Goal: Task Accomplishment & Management: Manage account settings

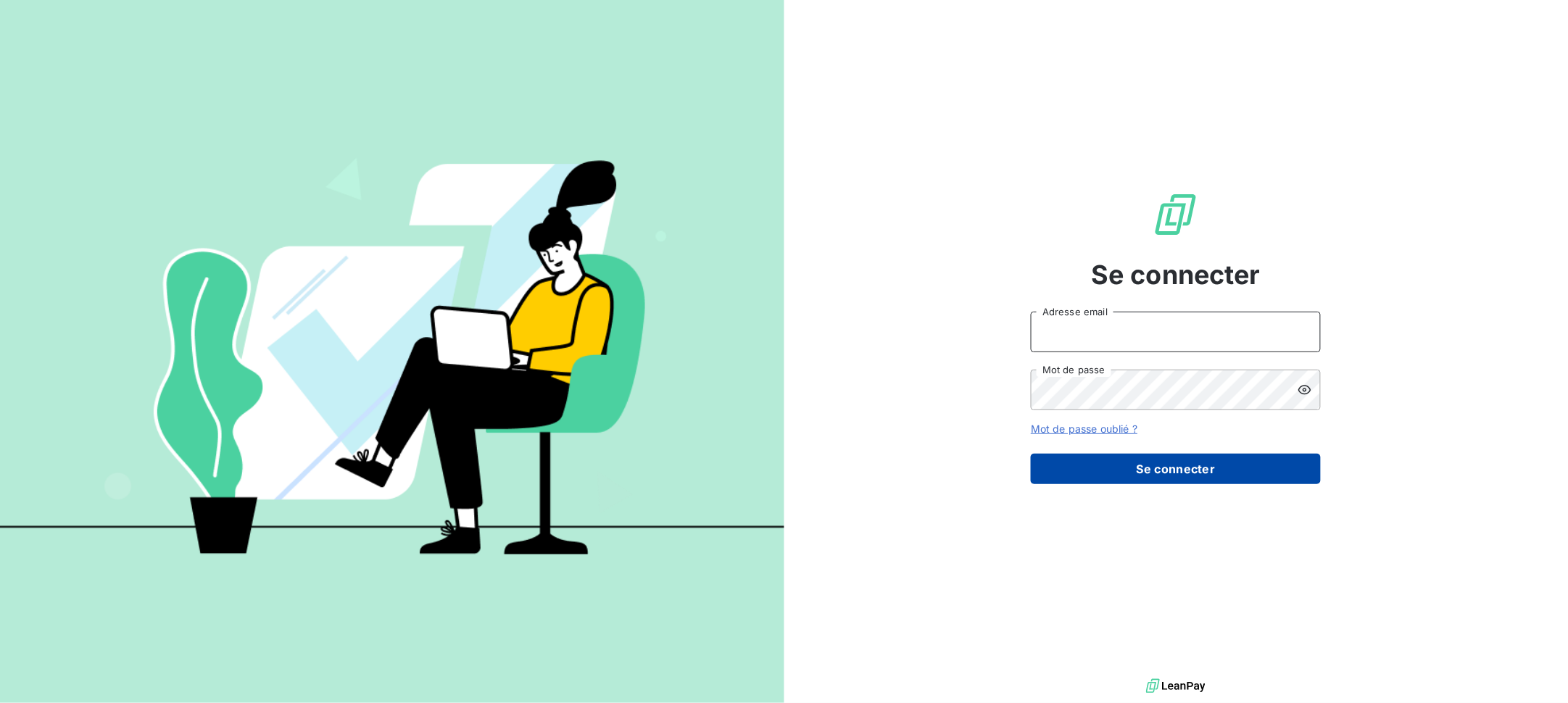
type input "[EMAIL_ADDRESS][DOMAIN_NAME]"
click at [1155, 465] on button "Se connecter" at bounding box center [1176, 469] width 290 height 30
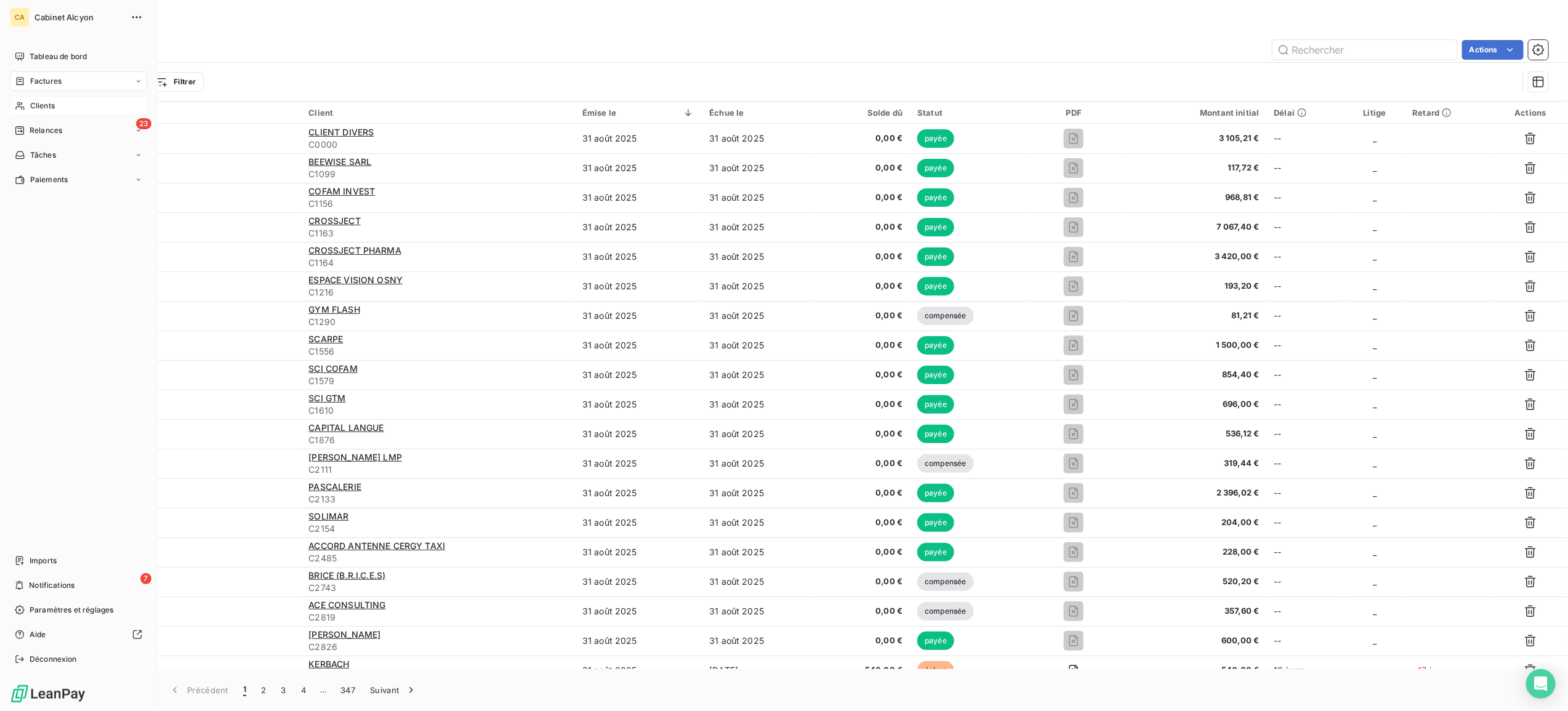
click at [33, 102] on span "Clients" at bounding box center [43, 106] width 24 height 11
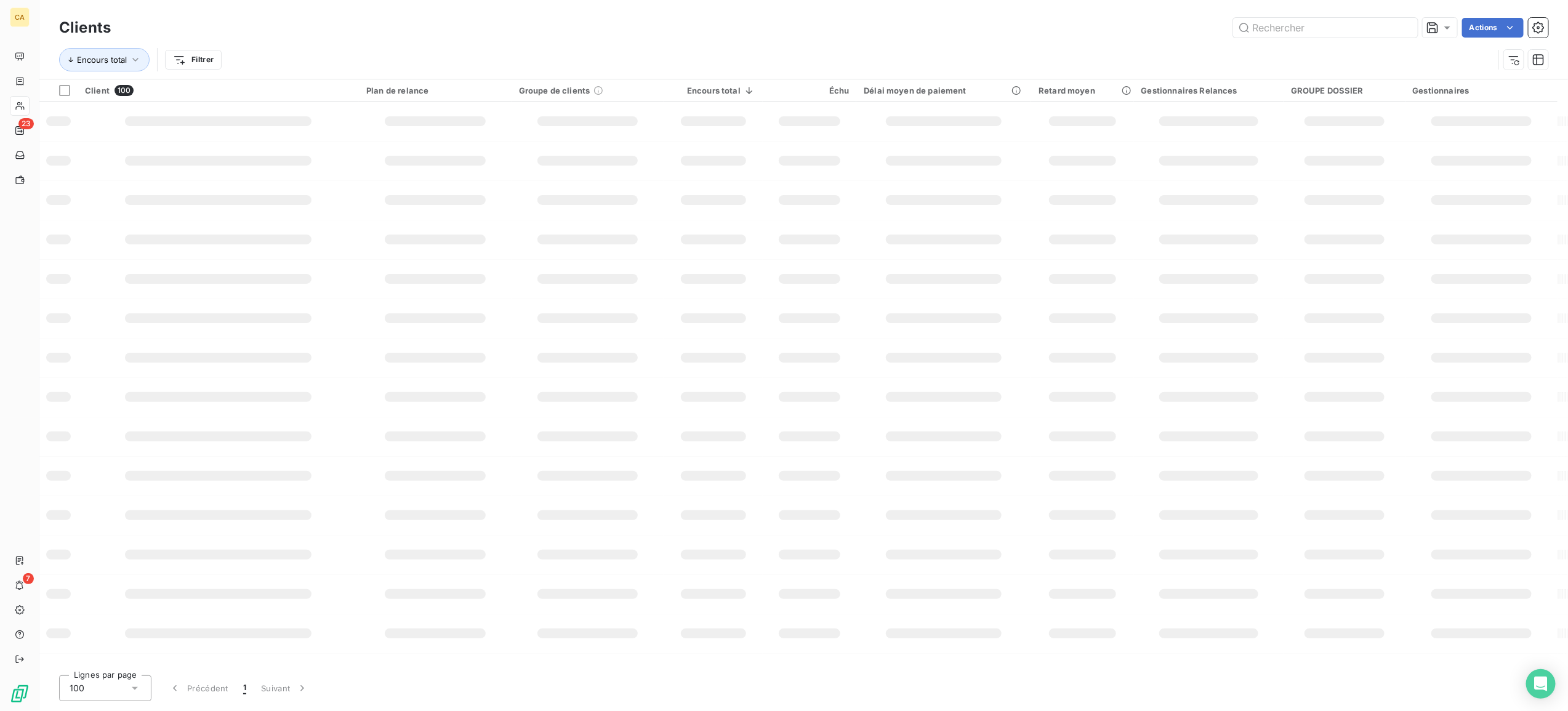
click at [1331, 52] on div "Encours total Filtrer" at bounding box center [776, 59] width 1434 height 24
click at [1316, 36] on input "text" at bounding box center [1326, 27] width 185 height 20
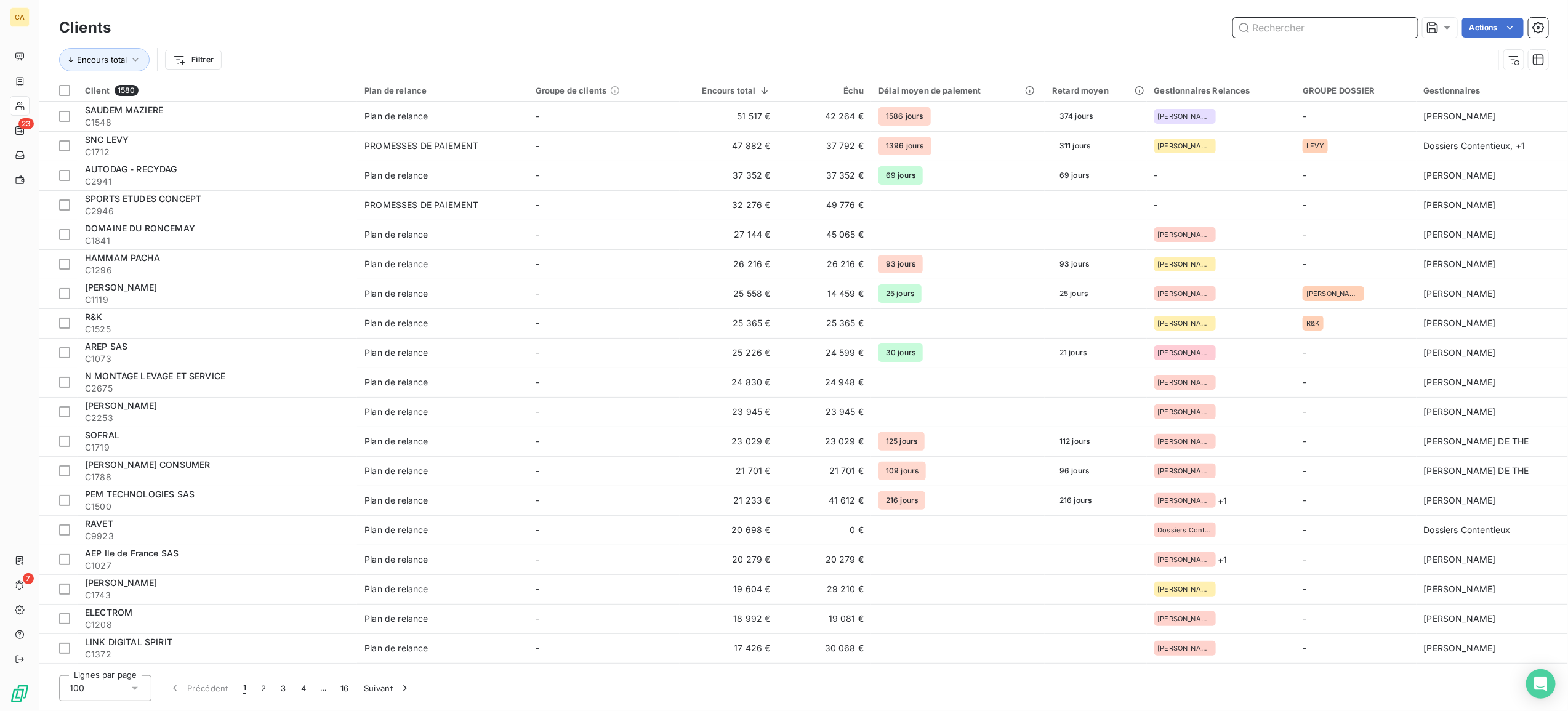
click at [1308, 28] on input "text" at bounding box center [1326, 27] width 185 height 20
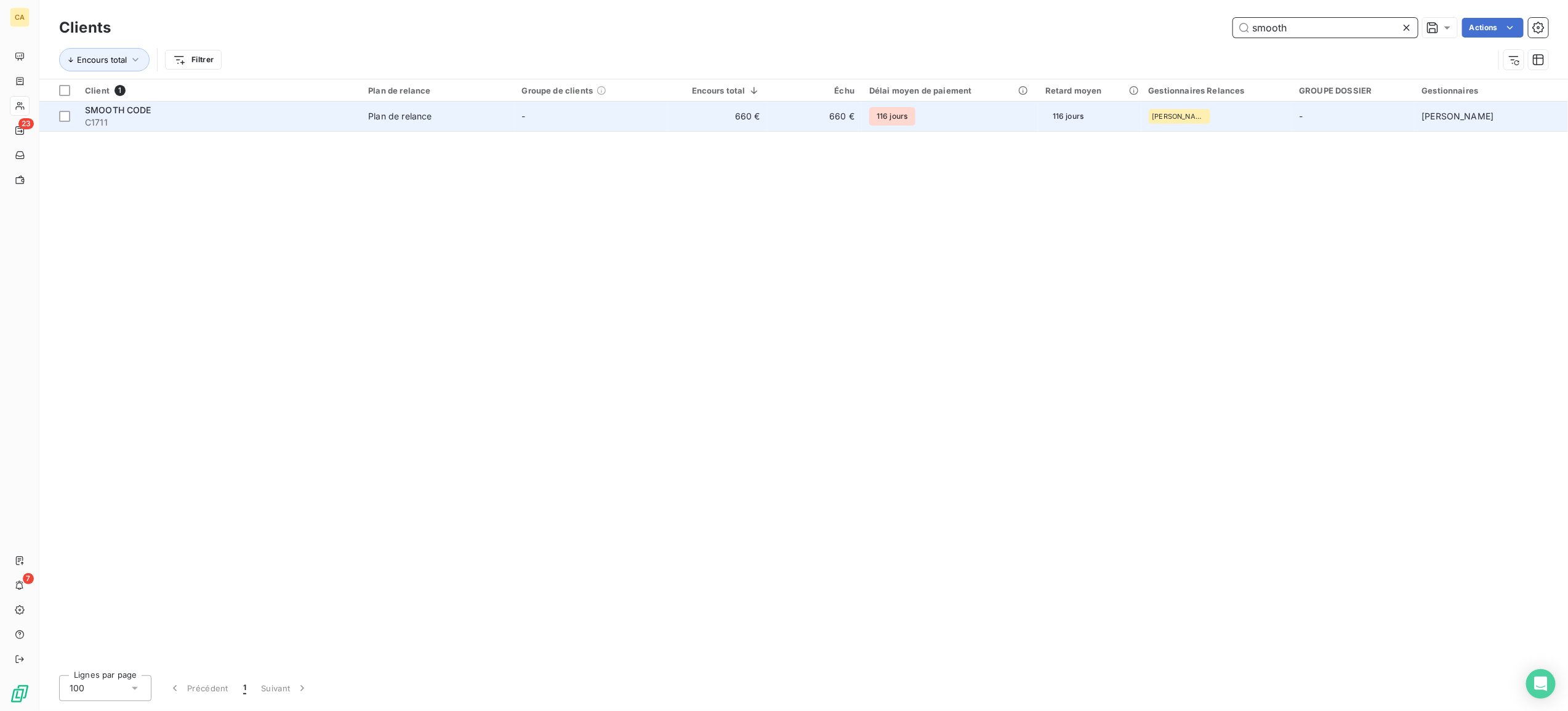
type input "smooth"
click at [115, 109] on span "SMOOTH CODE" at bounding box center [118, 110] width 66 height 11
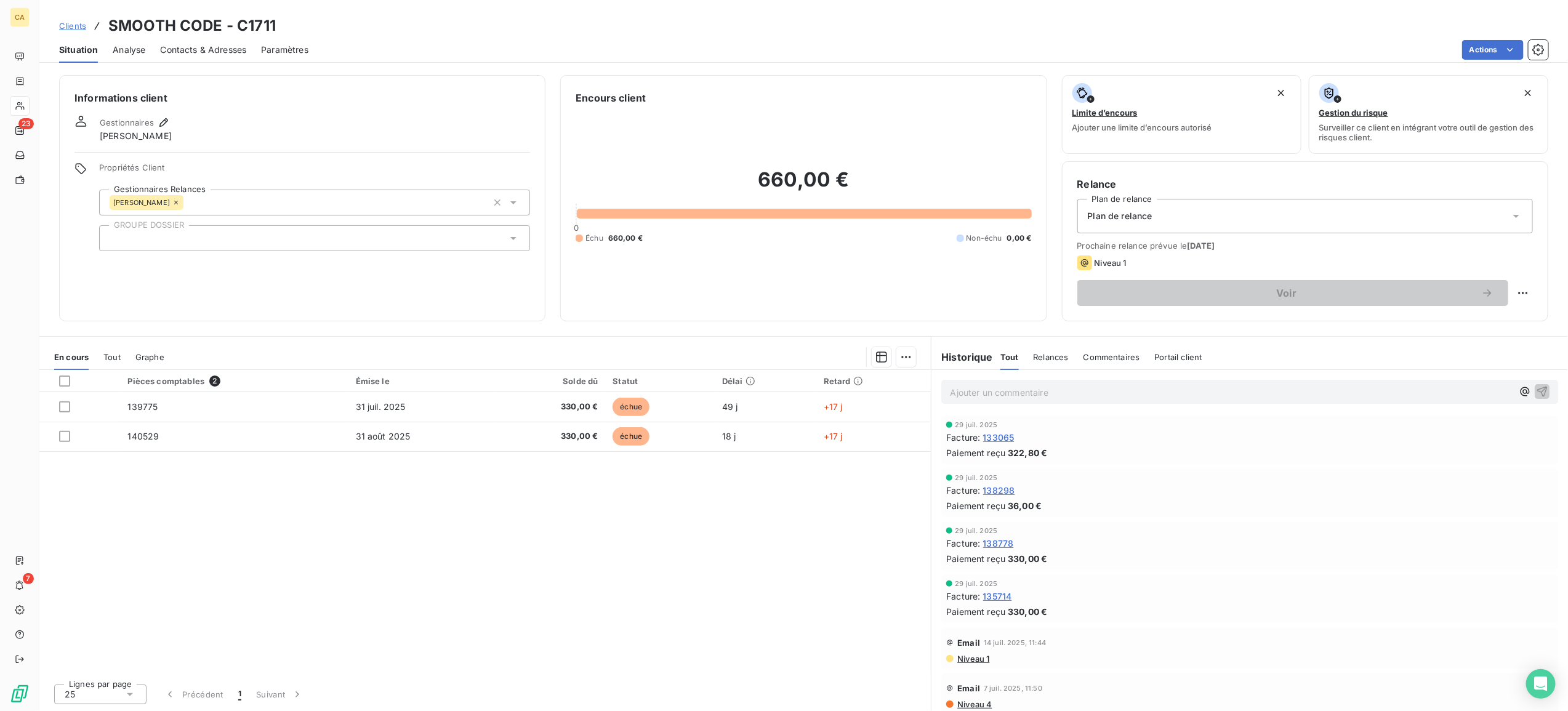
click at [1019, 21] on div "Clients SMOOTH CODE - C1711" at bounding box center [803, 25] width 1528 height 22
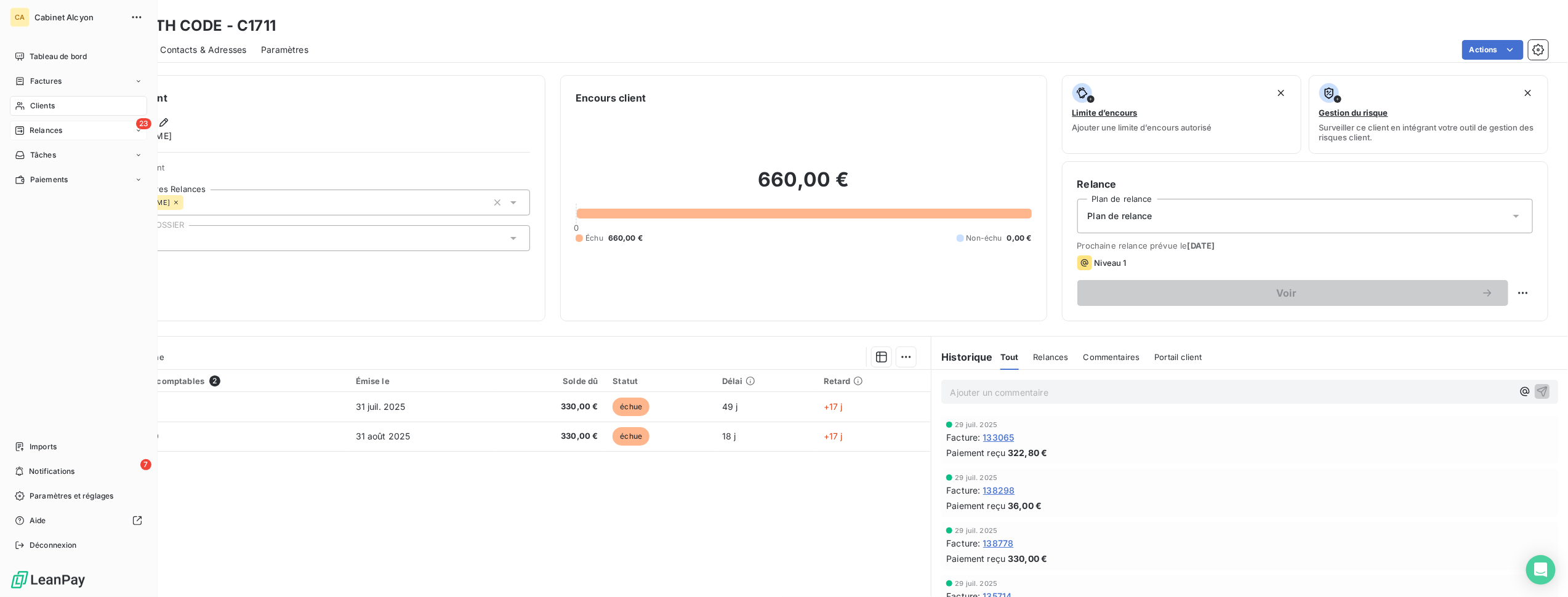
click at [47, 128] on span "Relances" at bounding box center [46, 130] width 33 height 11
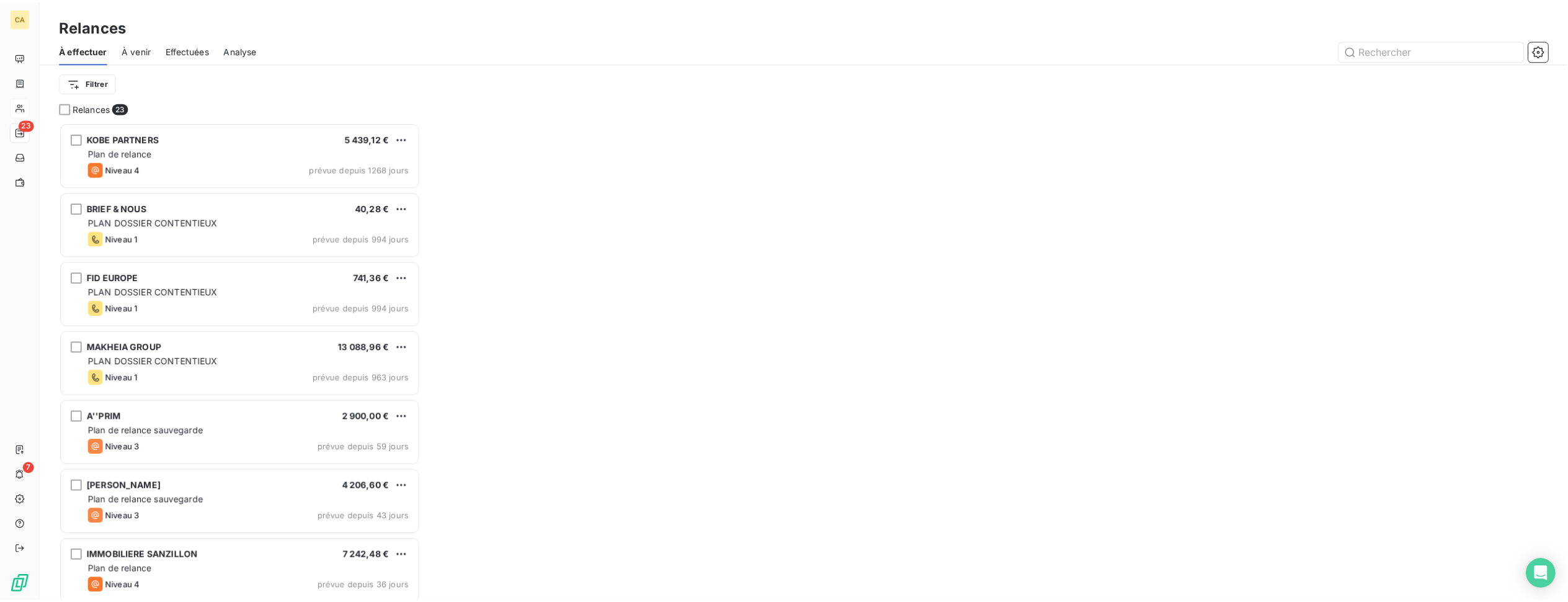
scroll to position [469, 351]
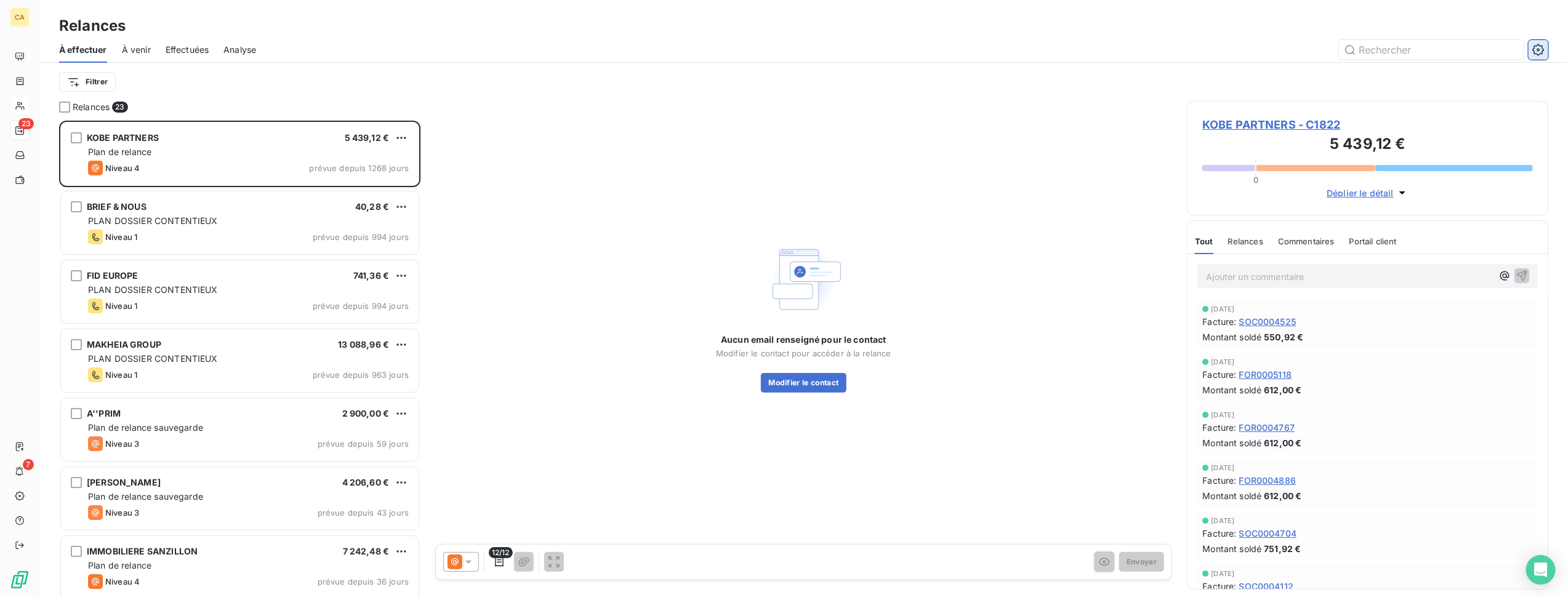
click at [1331, 53] on icon "button" at bounding box center [1538, 49] width 11 height 11
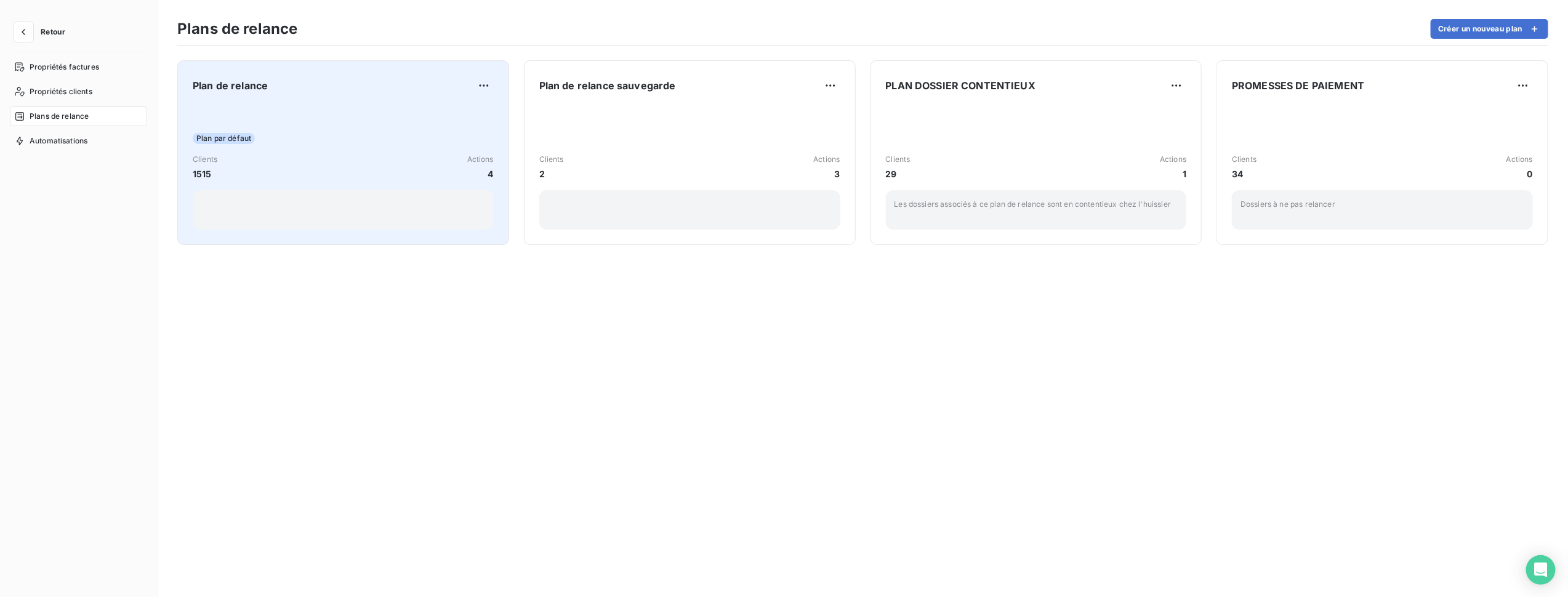
click at [417, 134] on div "Plan par défaut" at bounding box center [344, 138] width 301 height 11
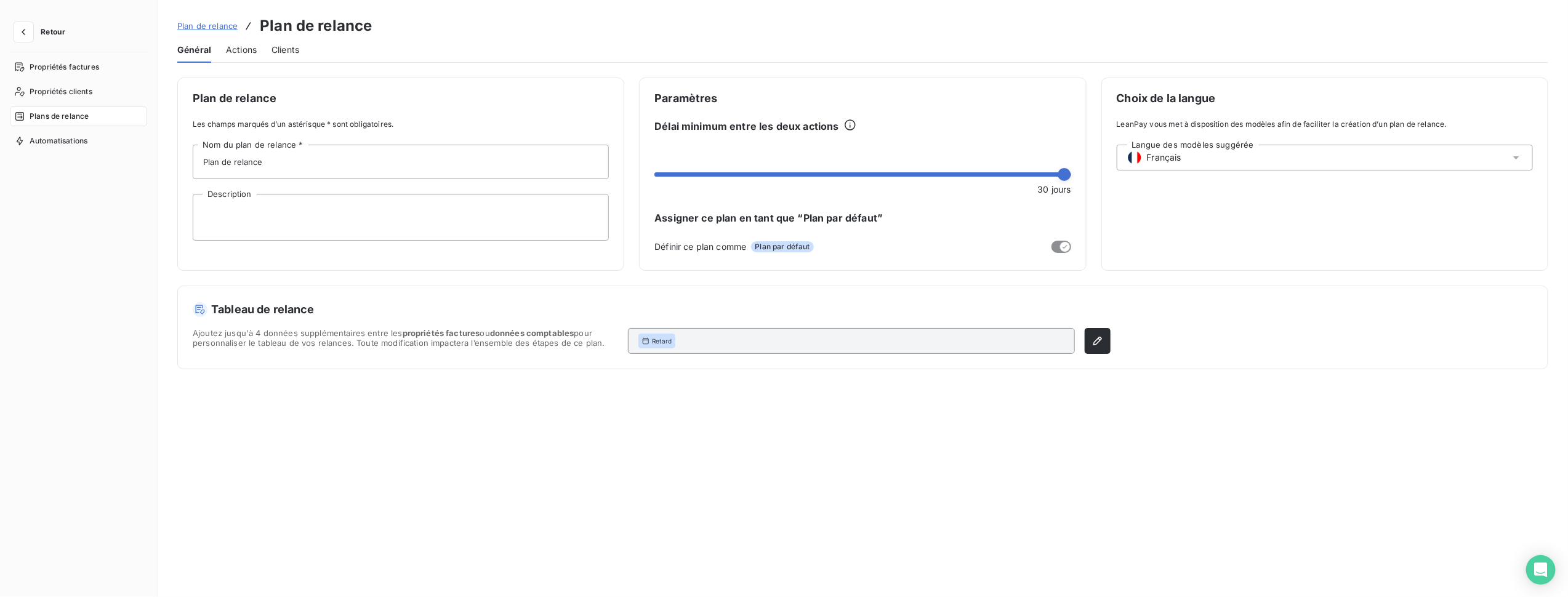
click at [249, 49] on span "Actions" at bounding box center [241, 50] width 31 height 12
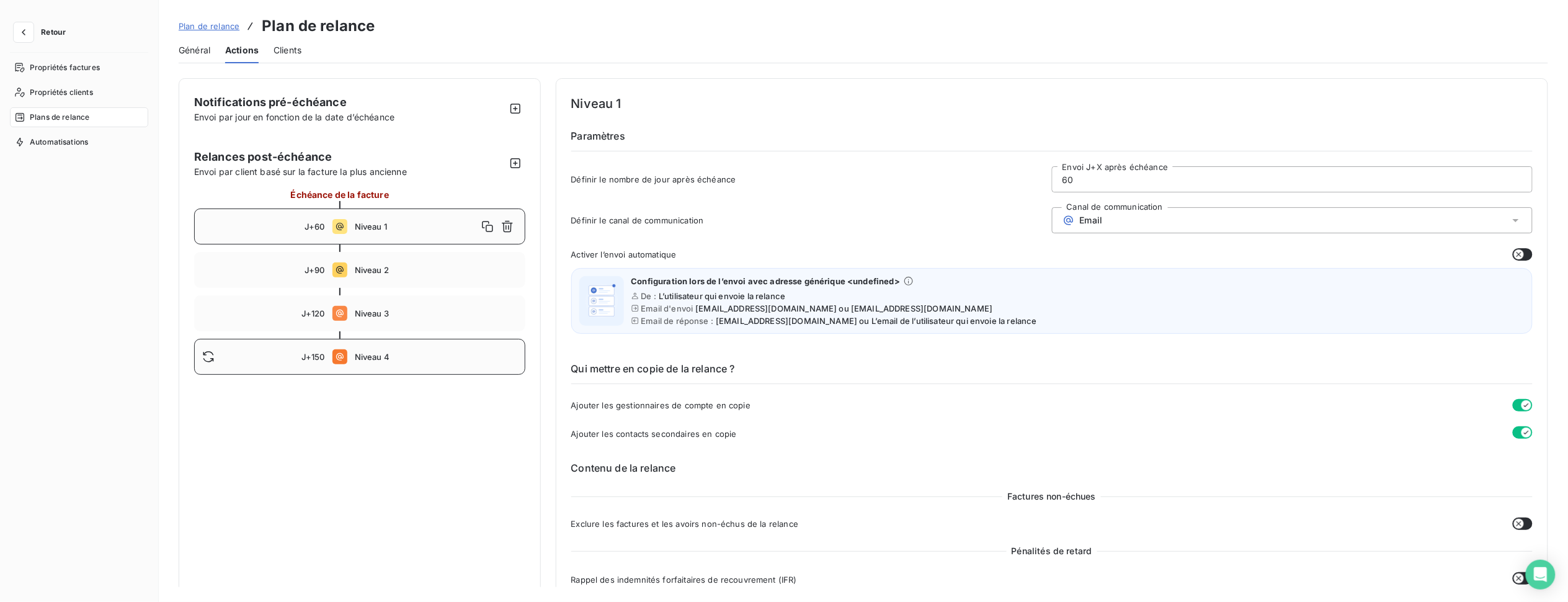
click at [403, 364] on div "J+150 Niveau 4" at bounding box center [360, 356] width 332 height 36
type input "150"
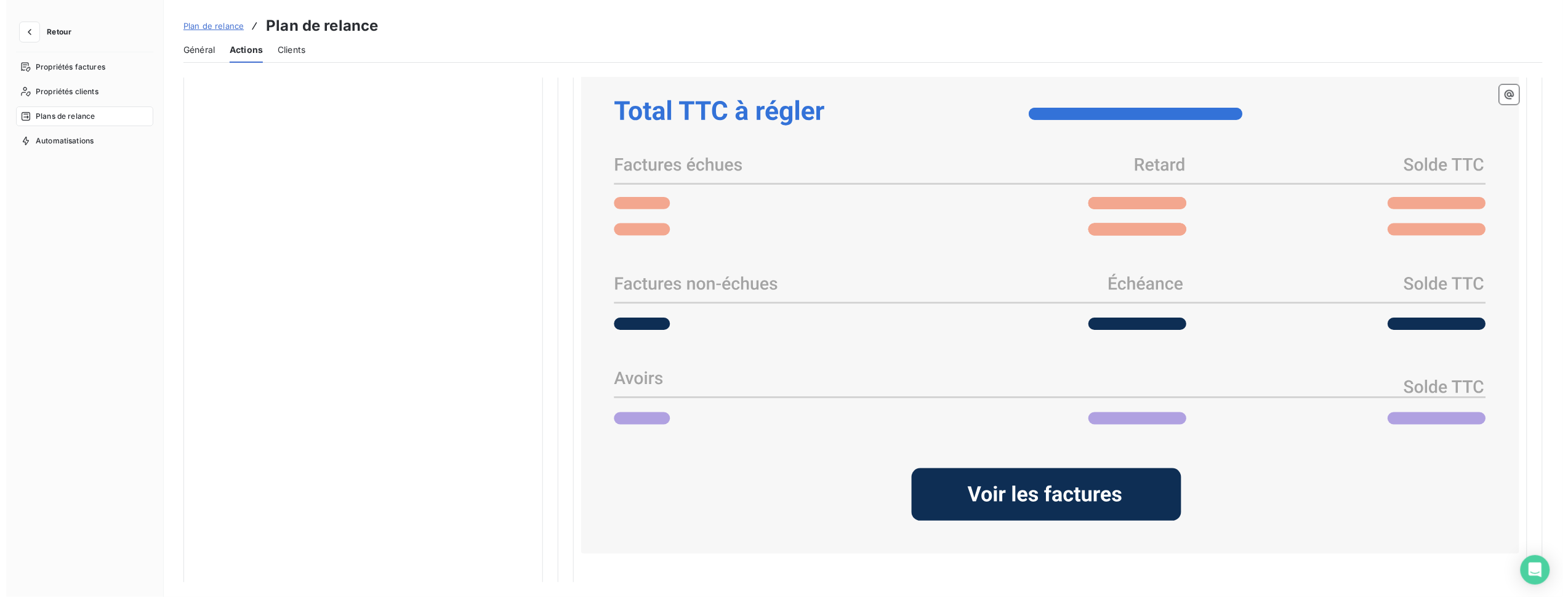
scroll to position [1139, 0]
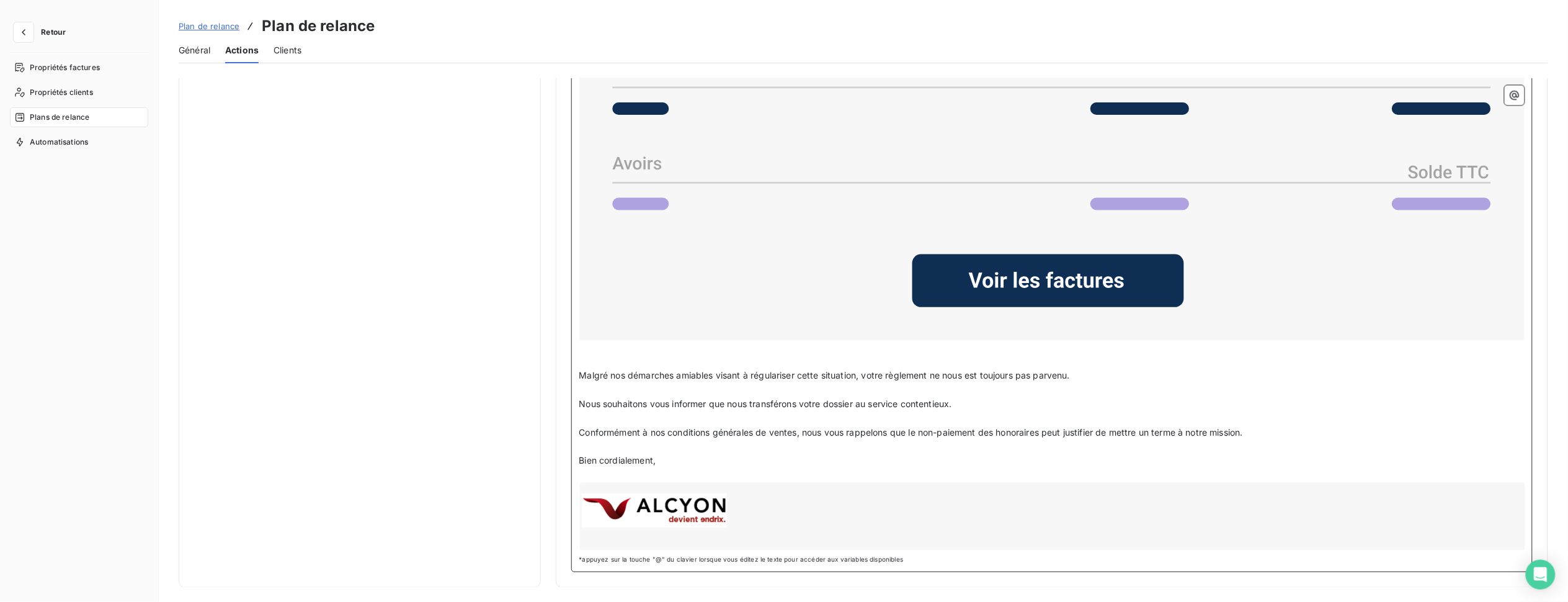
click at [690, 427] on span "Conformément à nos conditions générales de ventes, nous vous rappelons que le n…" at bounding box center [911, 432] width 664 height 11
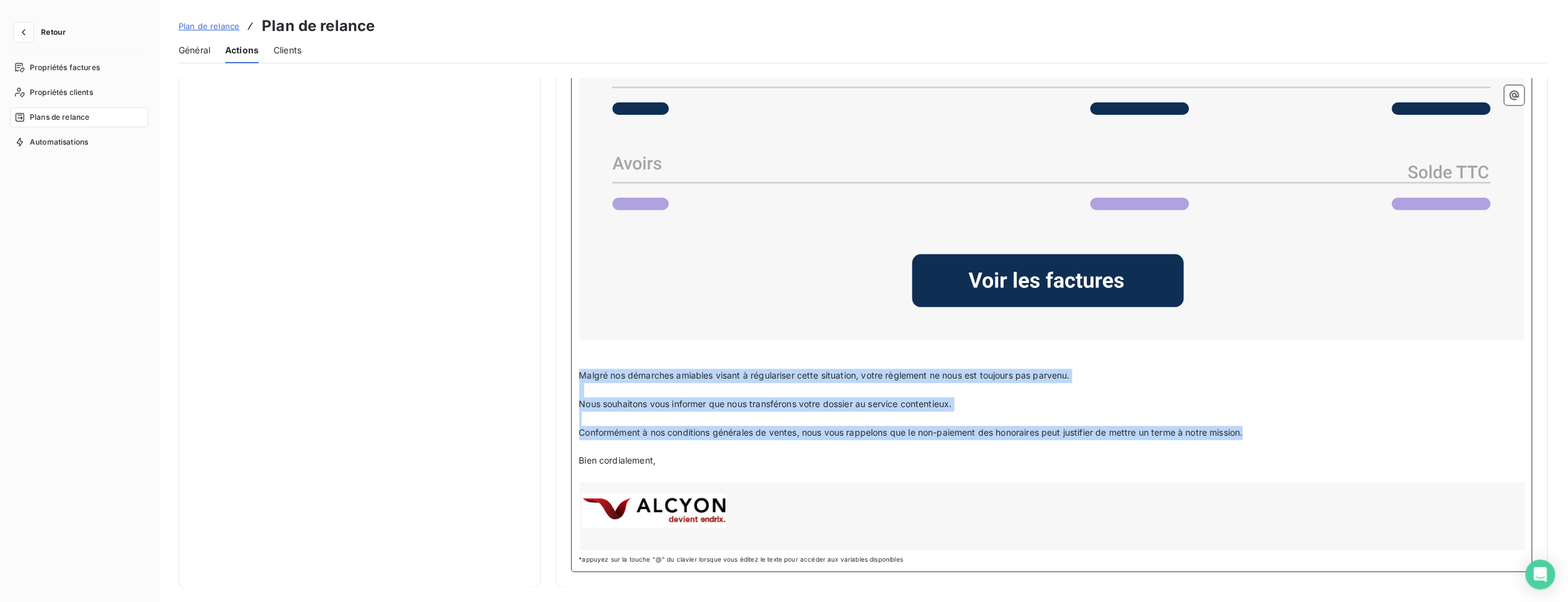
drag, startPoint x: 1284, startPoint y: 432, endPoint x: 578, endPoint y: 372, distance: 708.5
click at [580, 372] on div "Bonjour Civilité du contact ﻿ Nom de famille du contact ﻿ ﻿ Nous faisons suite …" at bounding box center [1052, 168] width 946 height 763
copy div "Malgré nos démarches amiables visant à régulariser cette situation, votre règle…"
click at [53, 31] on span "Retour" at bounding box center [53, 32] width 24 height 8
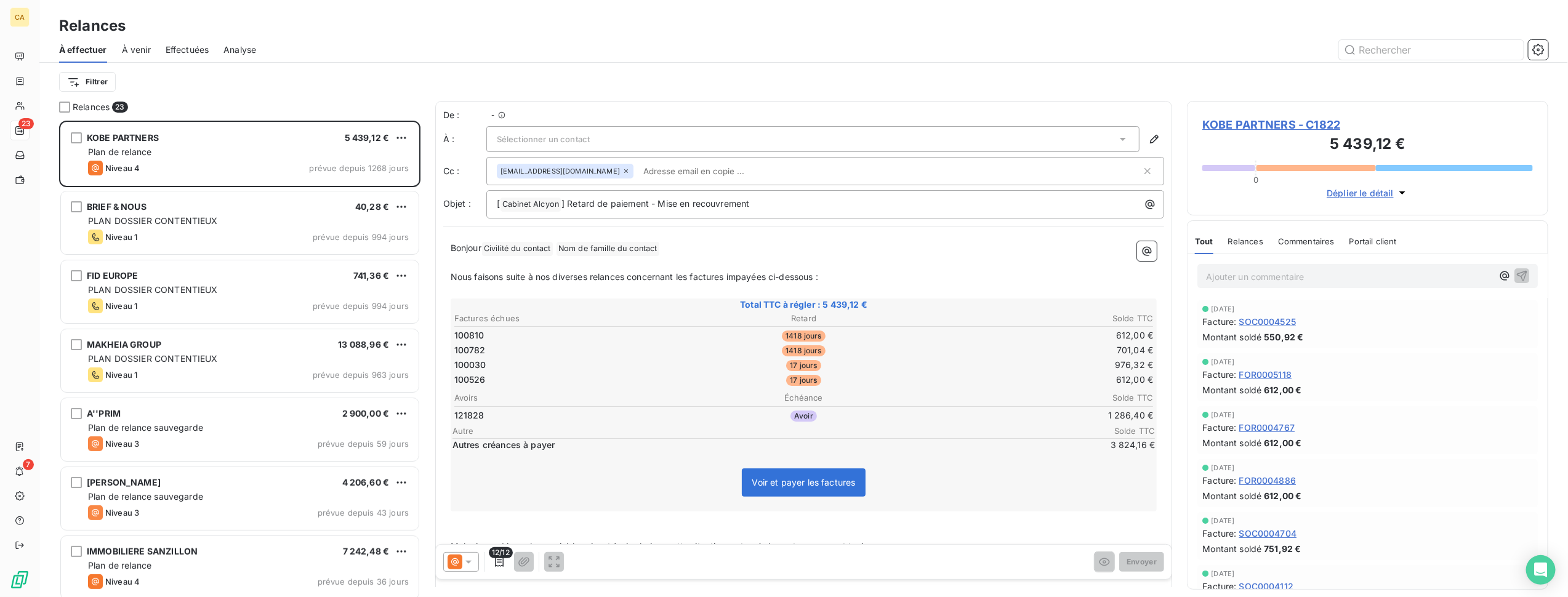
scroll to position [465, 349]
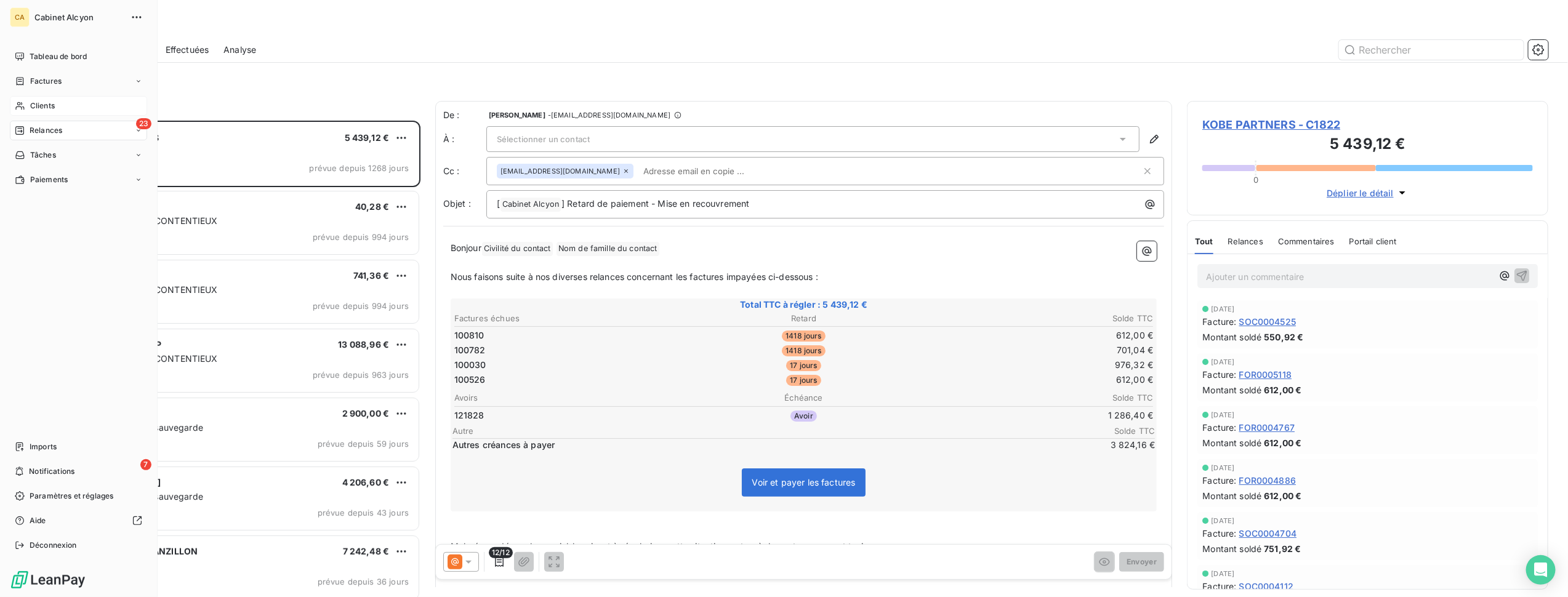
click at [31, 103] on span "Clients" at bounding box center [43, 106] width 24 height 11
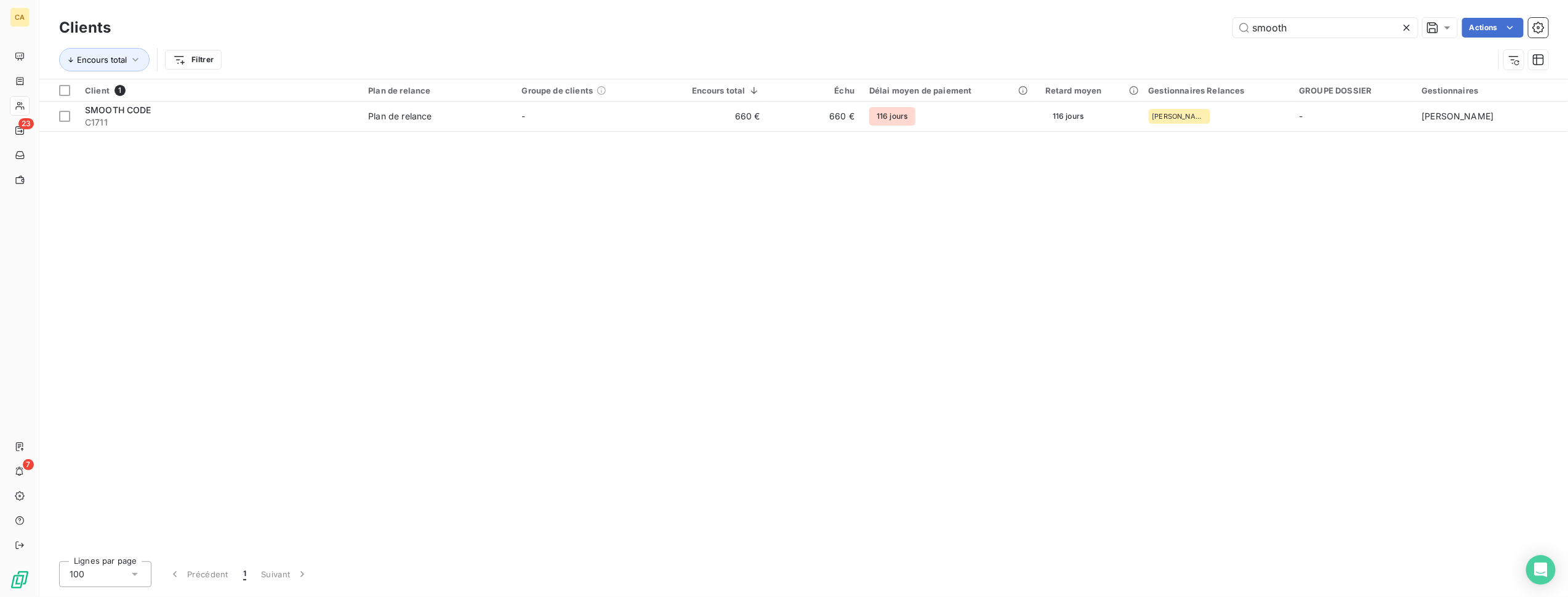
click at [1331, 29] on icon at bounding box center [1407, 27] width 12 height 12
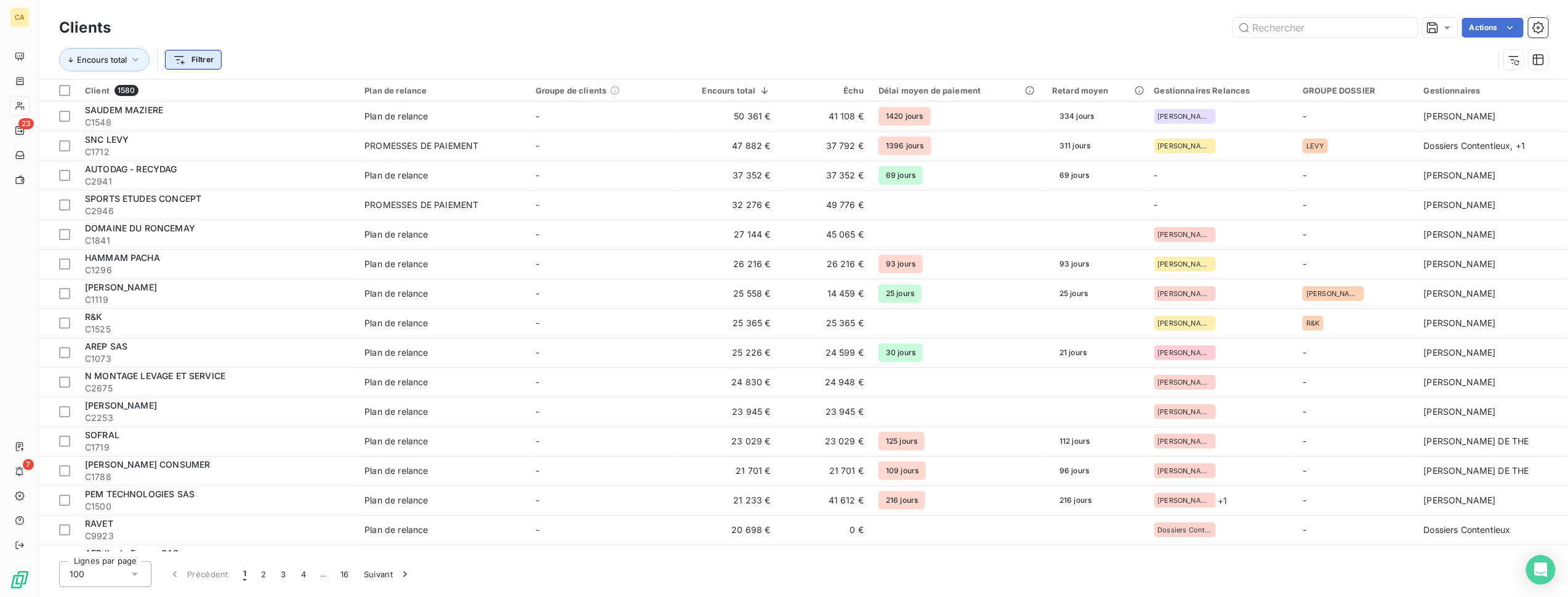
click at [188, 62] on html "CA 23 7 Clients Actions Encours total Filtrer Client 1580 Plan de relance Group…" at bounding box center [784, 298] width 1568 height 597
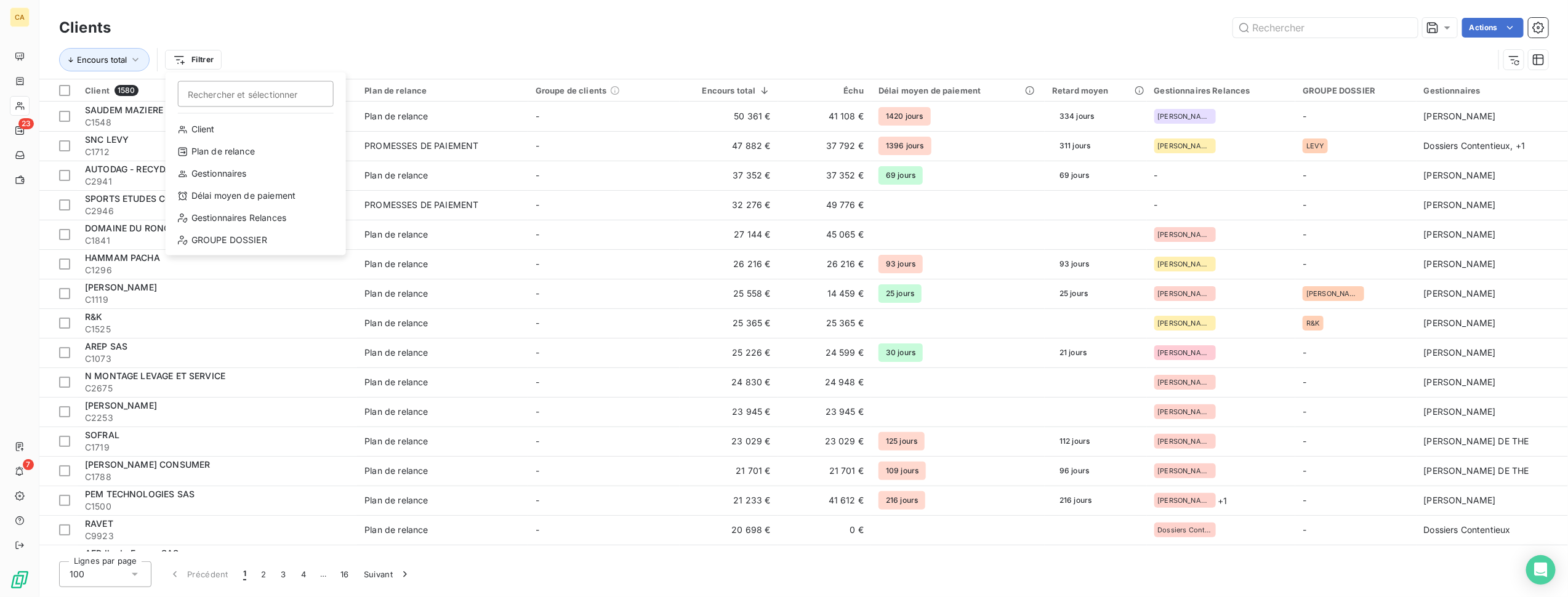
click at [417, 20] on html "CA 23 7 Clients Actions Encours total Filtrer Rechercher et sélectionner Client…" at bounding box center [784, 298] width 1568 height 597
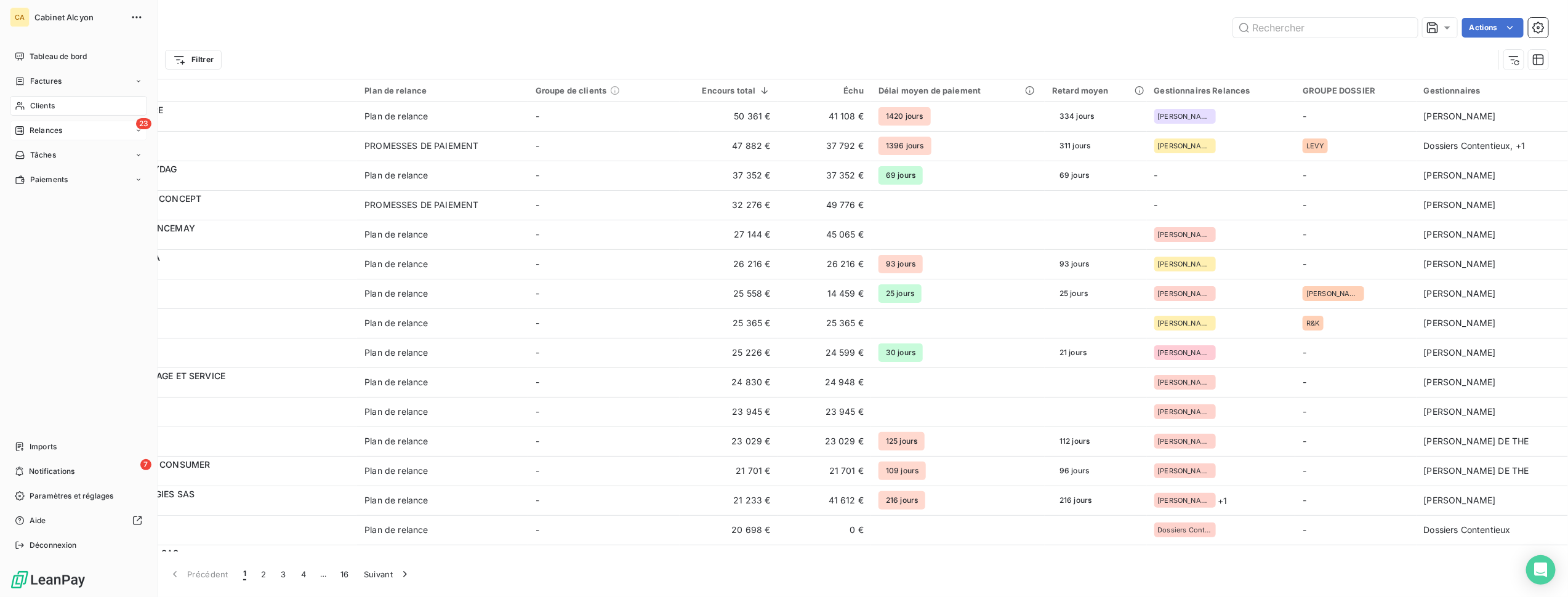
click at [43, 132] on span "Relances" at bounding box center [46, 130] width 33 height 11
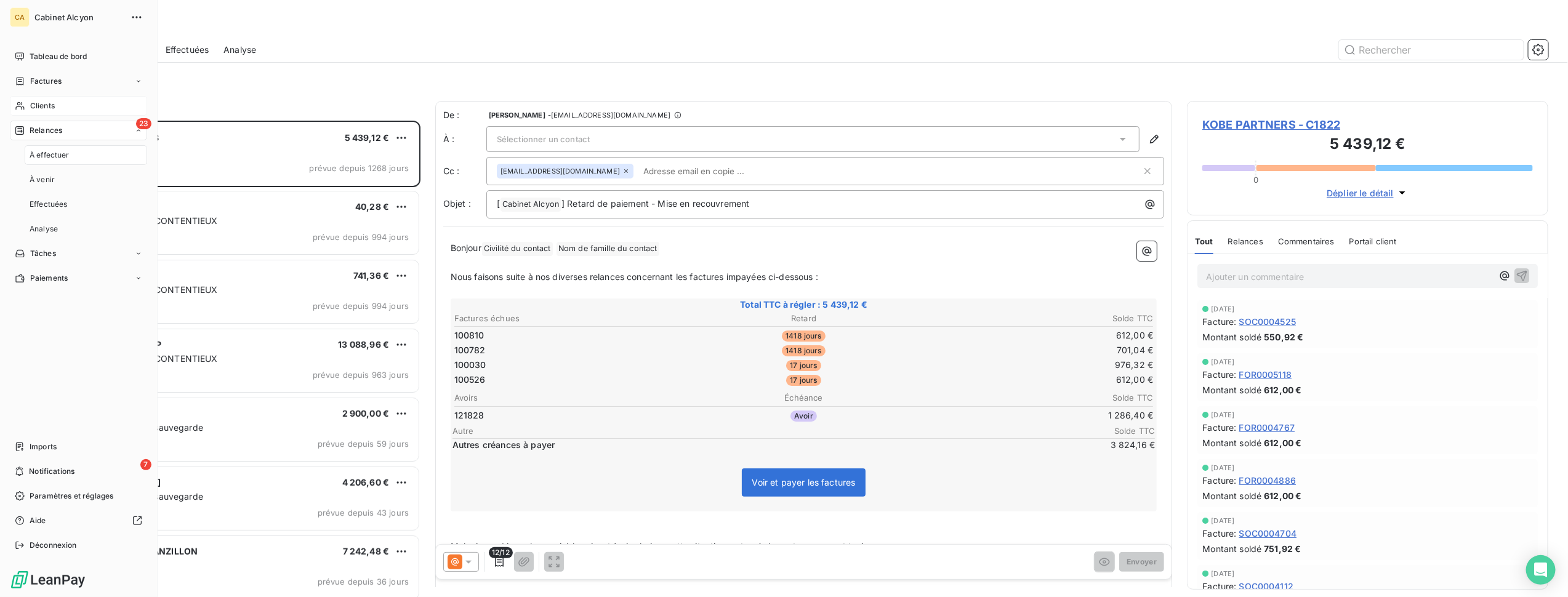
scroll to position [465, 349]
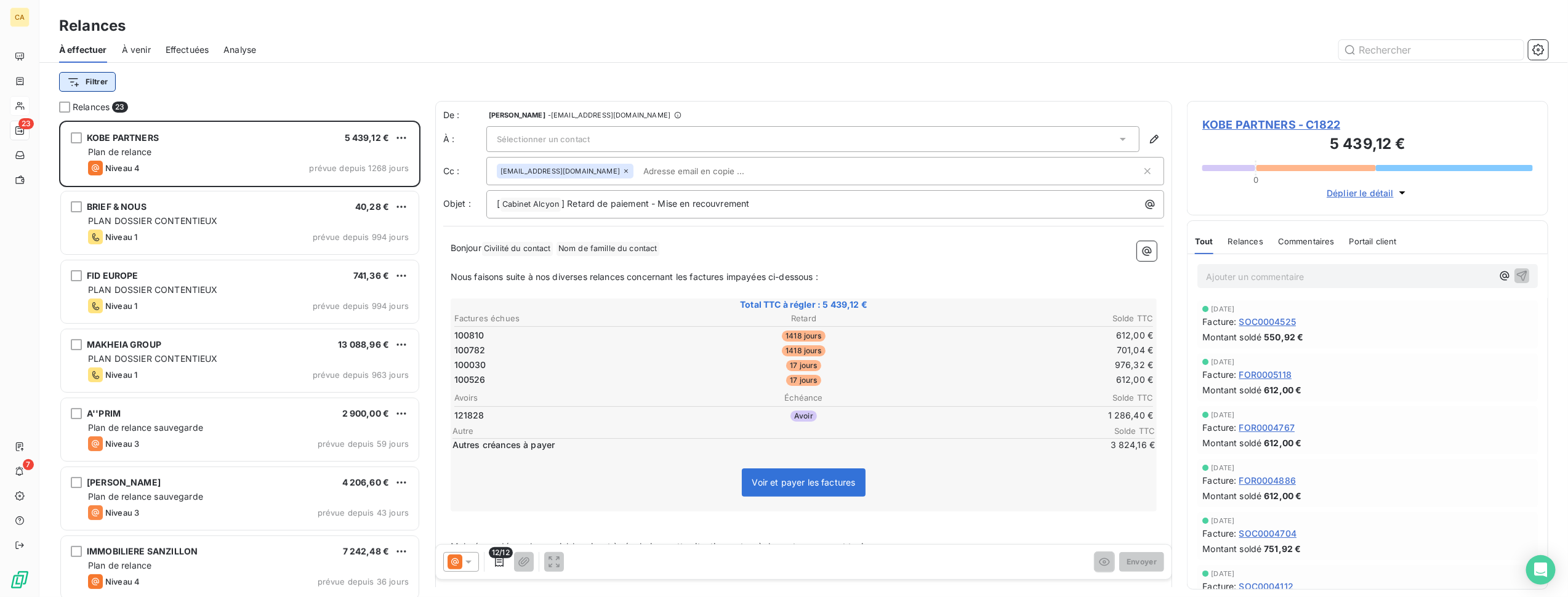
click at [84, 85] on html "CA 23 7 Relances À effectuer À venir Effectuées Analyse Filtrer Relances 23 KOB…" at bounding box center [784, 298] width 1568 height 597
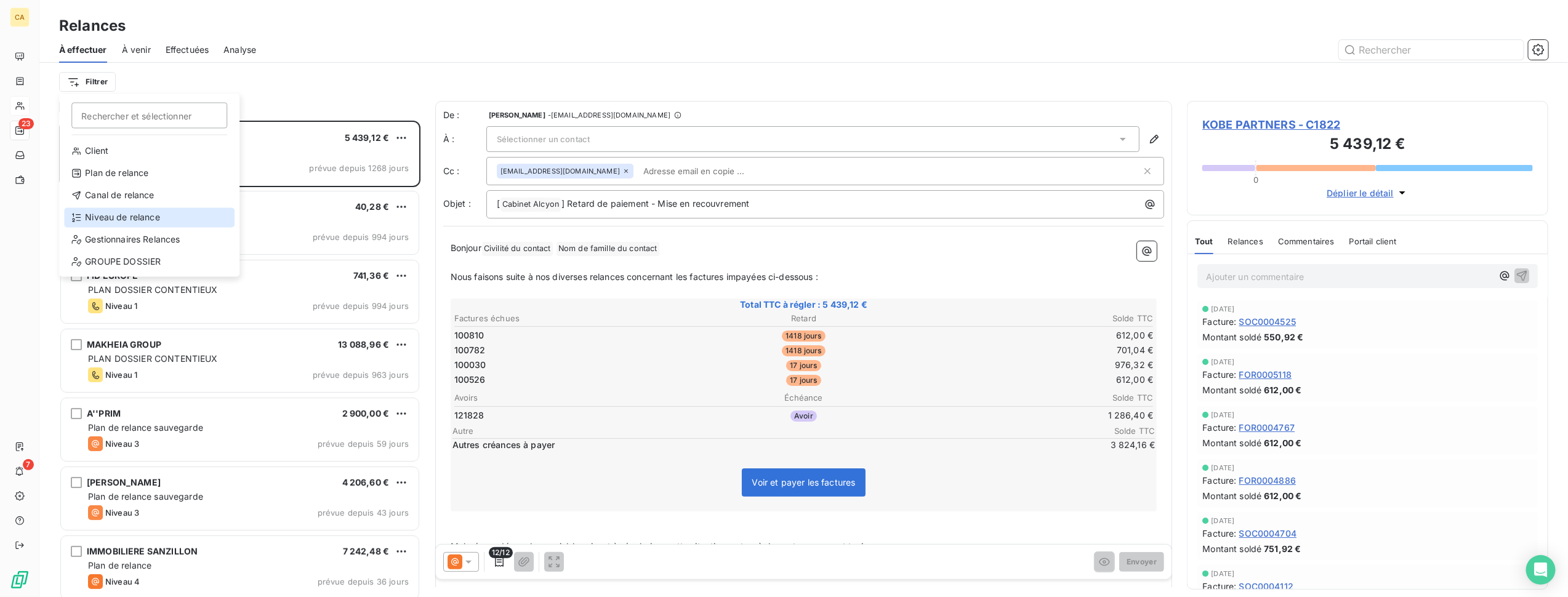
click at [93, 225] on div "Niveau de relance" at bounding box center [149, 218] width 170 height 20
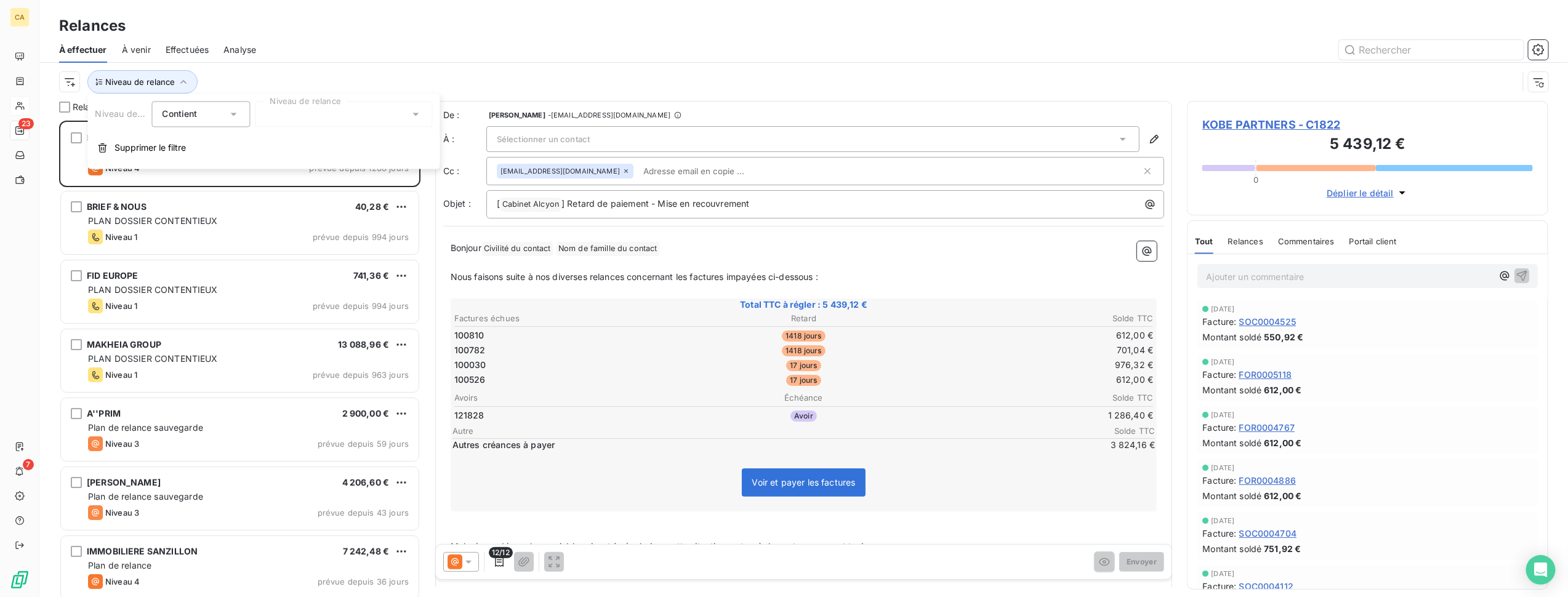
scroll to position [465, 349]
click at [328, 118] on div at bounding box center [344, 115] width 177 height 26
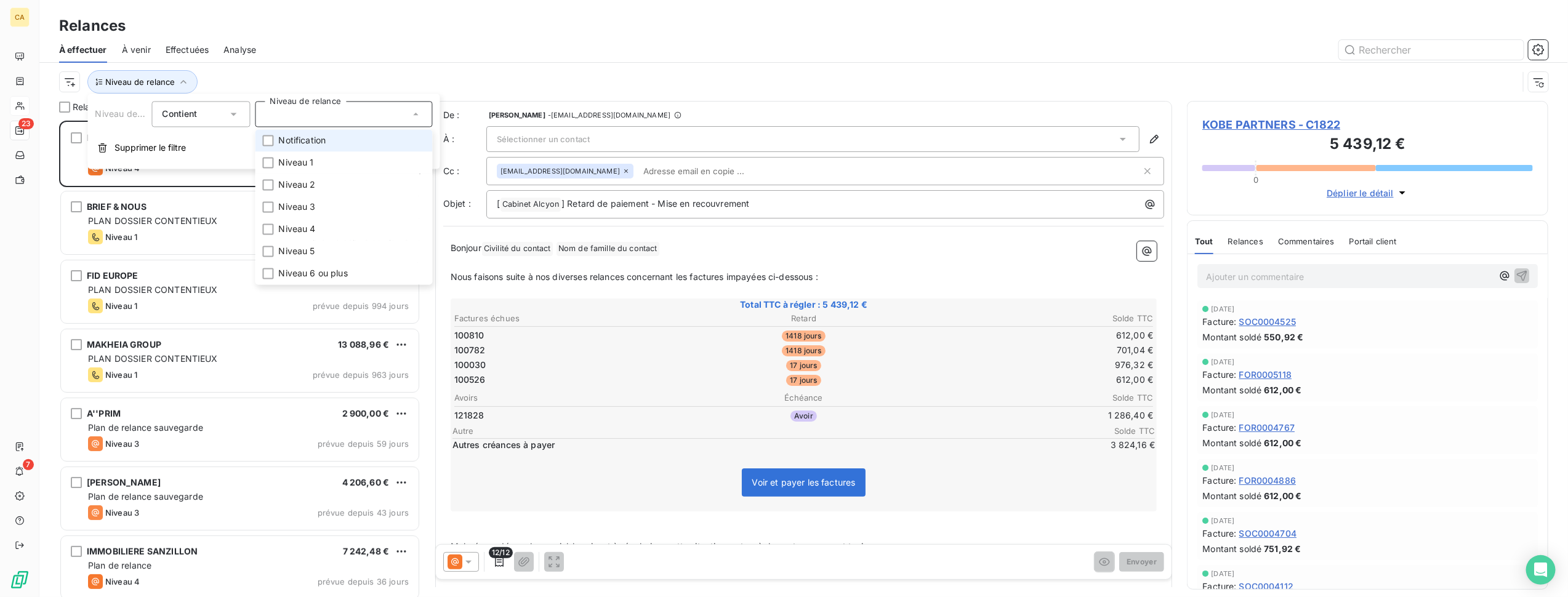
click at [654, 71] on div "Niveau de relance" at bounding box center [789, 81] width 1459 height 24
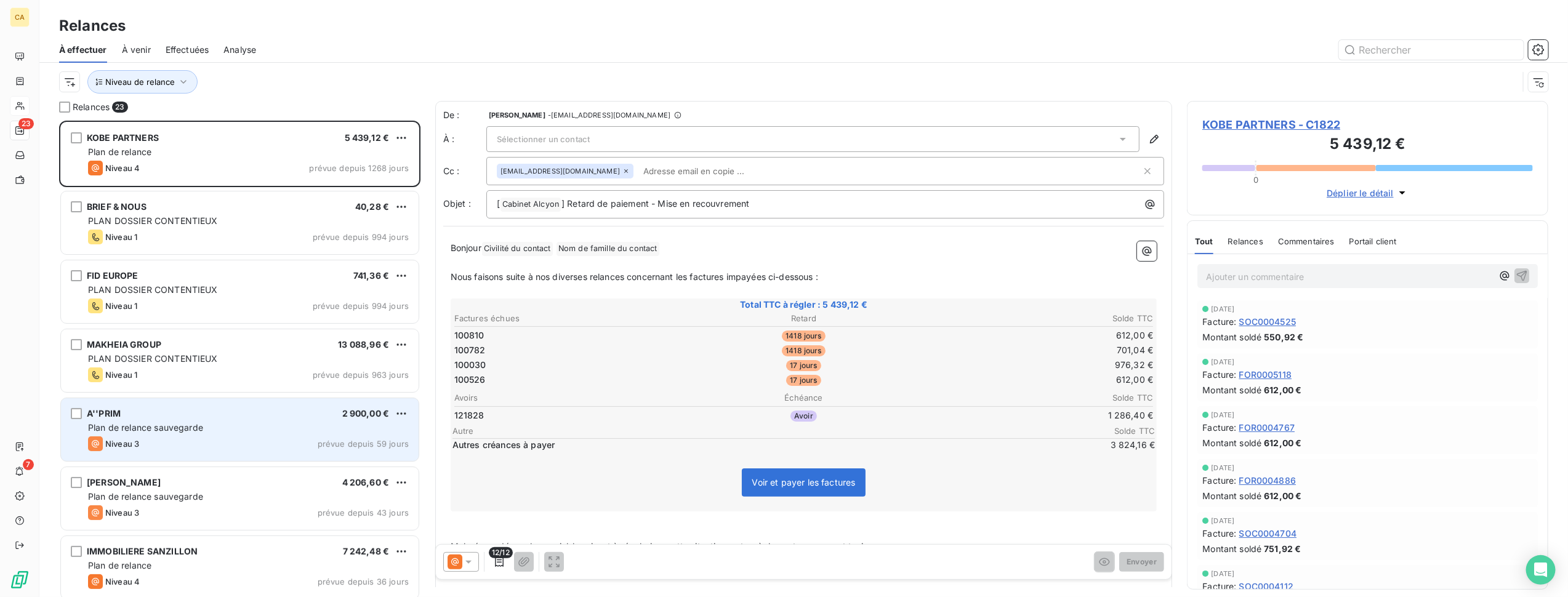
click at [233, 419] on div "A''PRIM 2 900,00 € Plan de relance sauvegarde Niveau 3 prévue depuis 59 jours" at bounding box center [239, 429] width 358 height 63
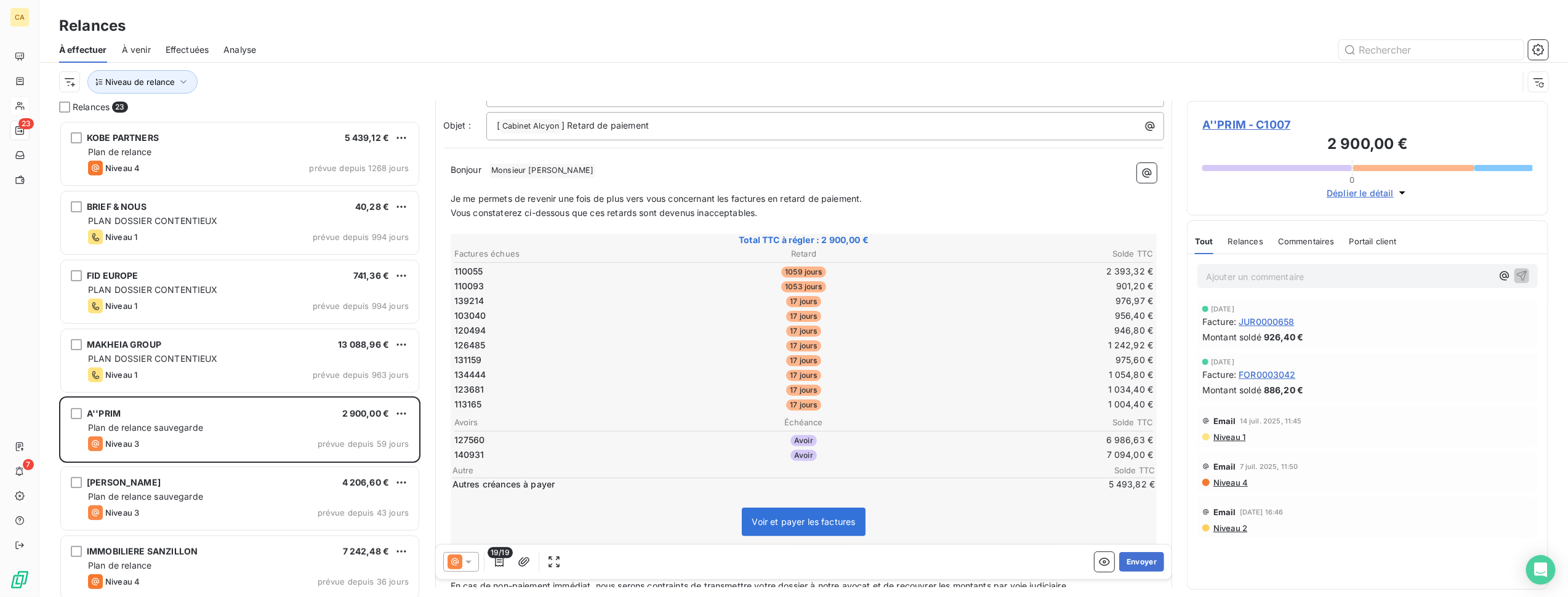
scroll to position [154, 0]
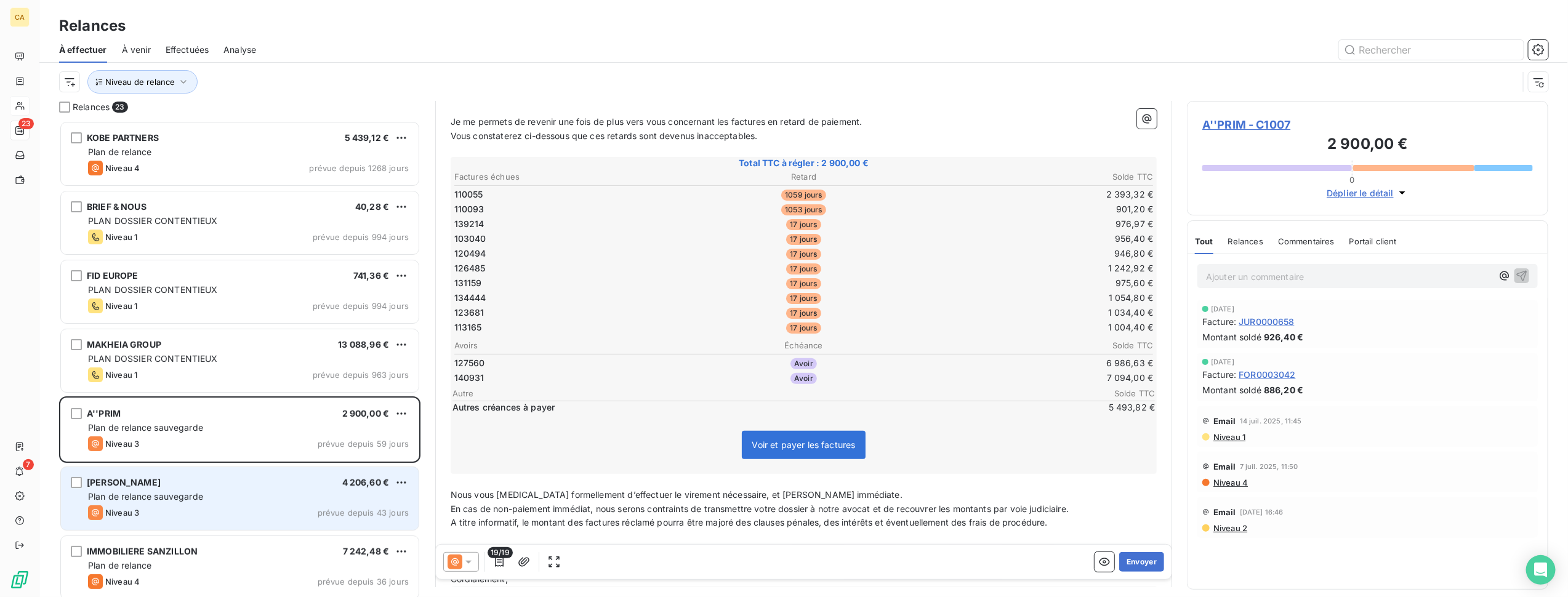
click at [112, 504] on div "[PERSON_NAME] 4 206,60 € Plan de relance sauvegarde Niveau 3 prévue depuis 43 j…" at bounding box center [239, 498] width 358 height 63
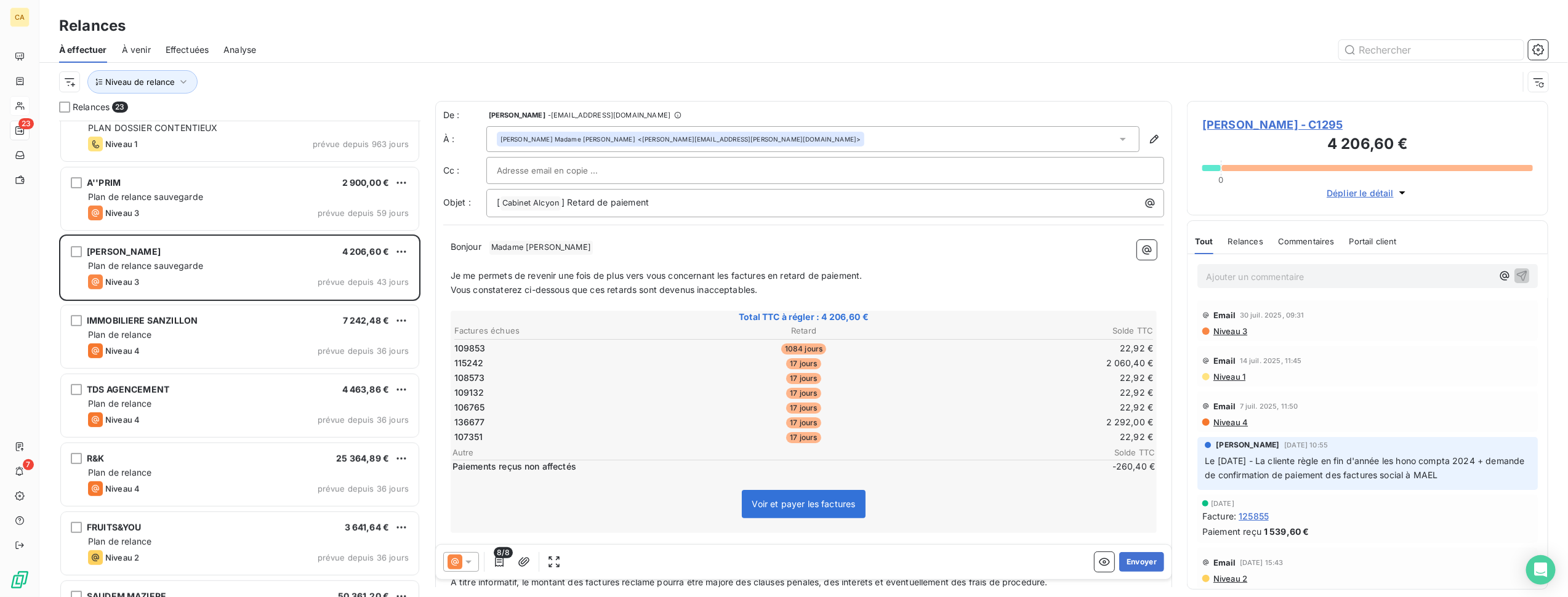
scroll to position [308, 0]
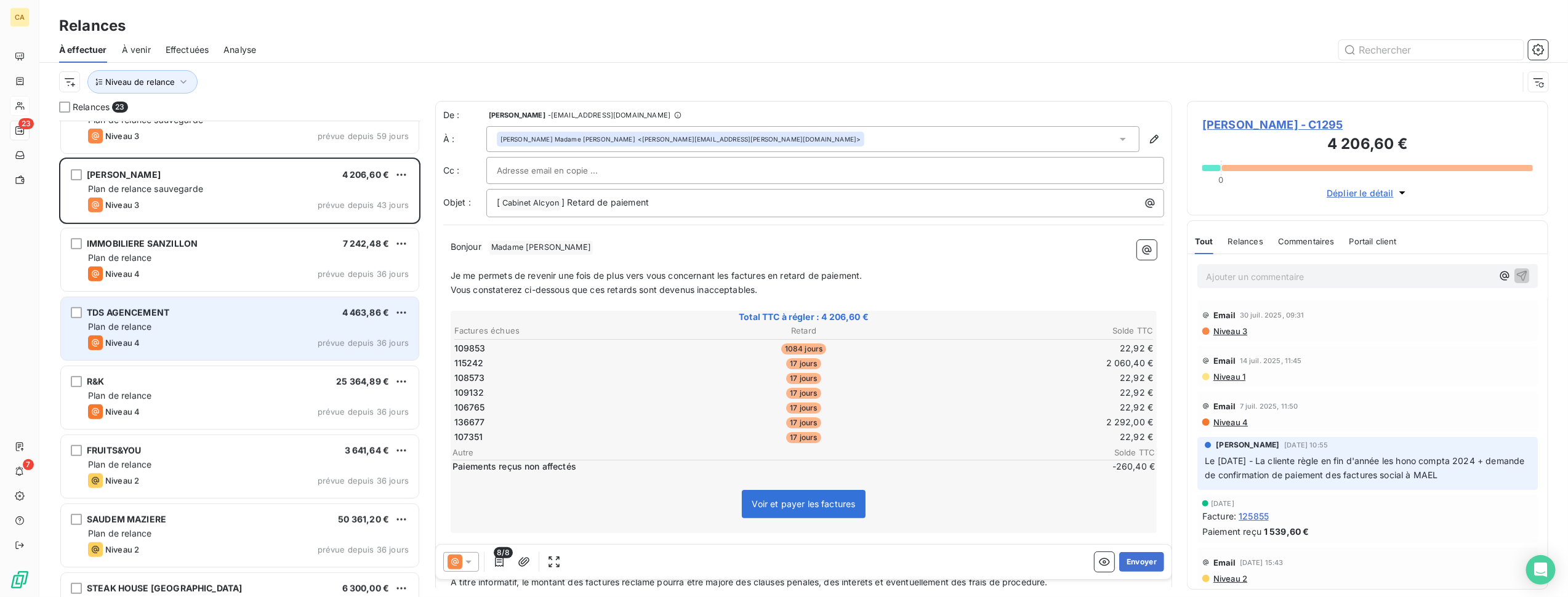
click at [212, 345] on div "Niveau 4 prévue depuis 36 jours" at bounding box center [249, 342] width 321 height 14
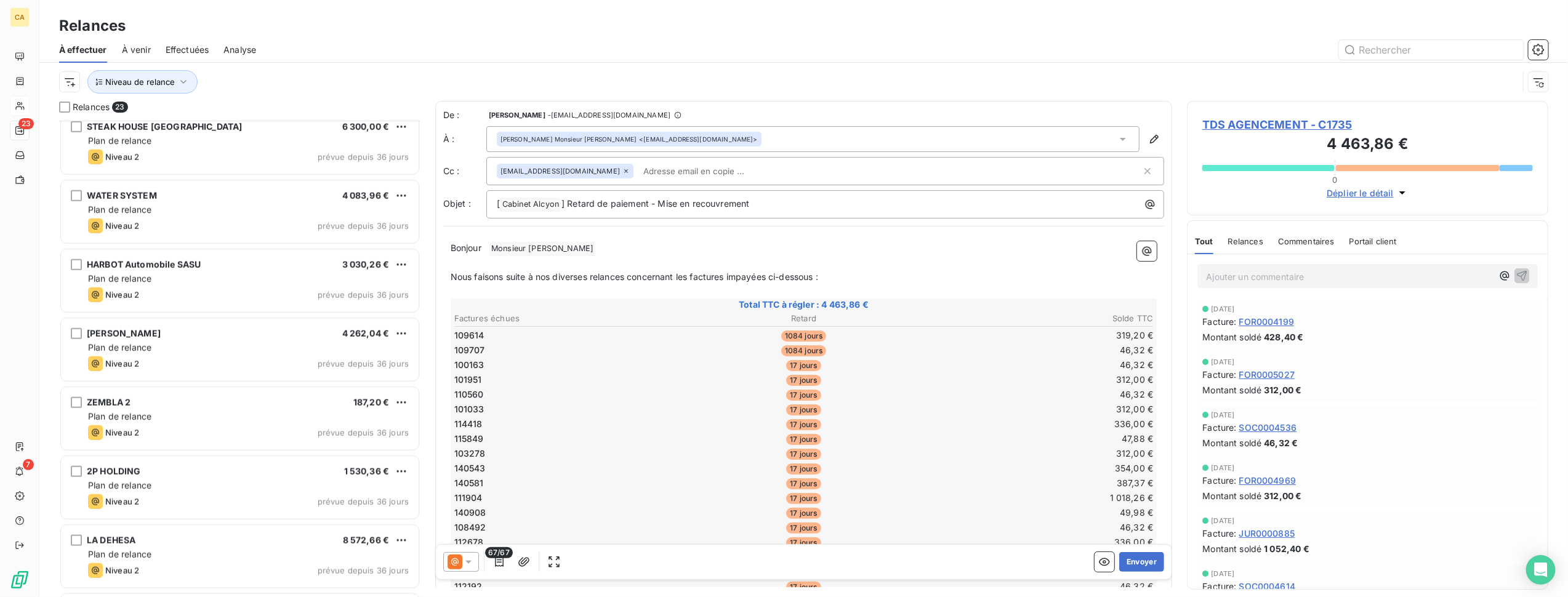
scroll to position [1110, 0]
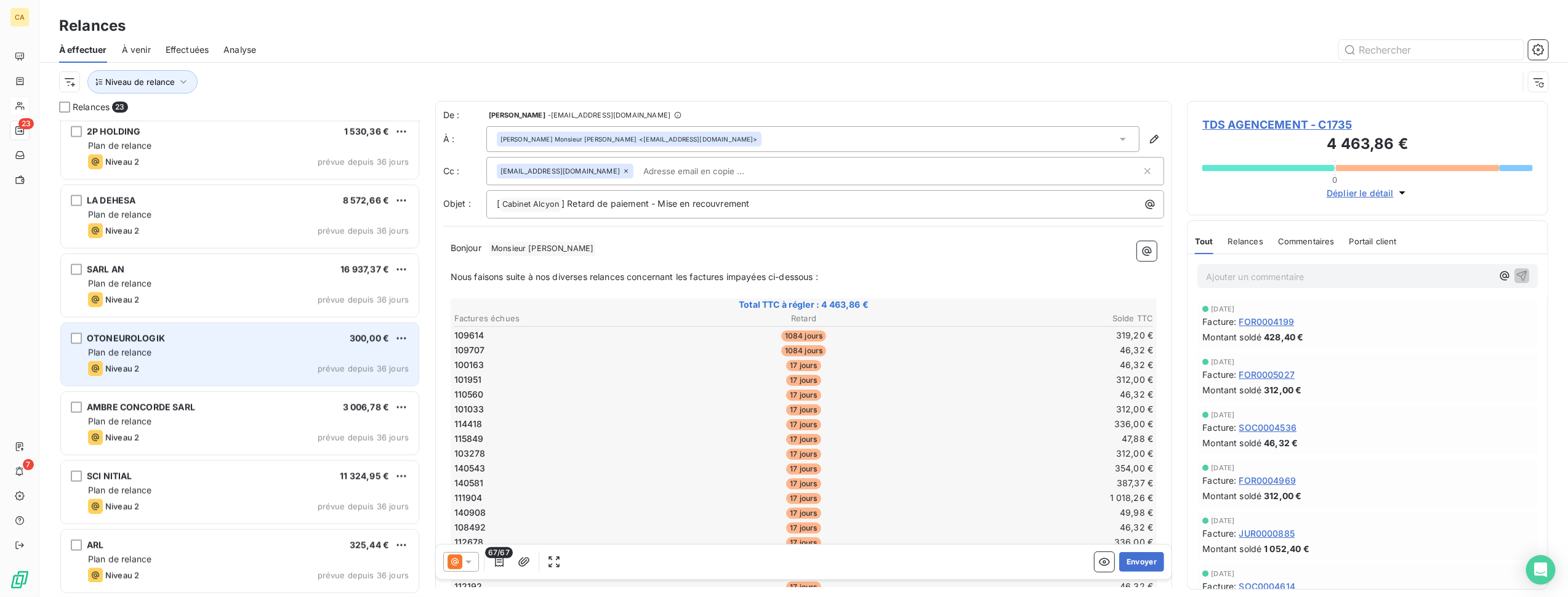
click at [216, 359] on div "OTONEUROLOGIK 300,00 € Plan de relance Niveau 2 prévue depuis 36 jours" at bounding box center [239, 354] width 358 height 63
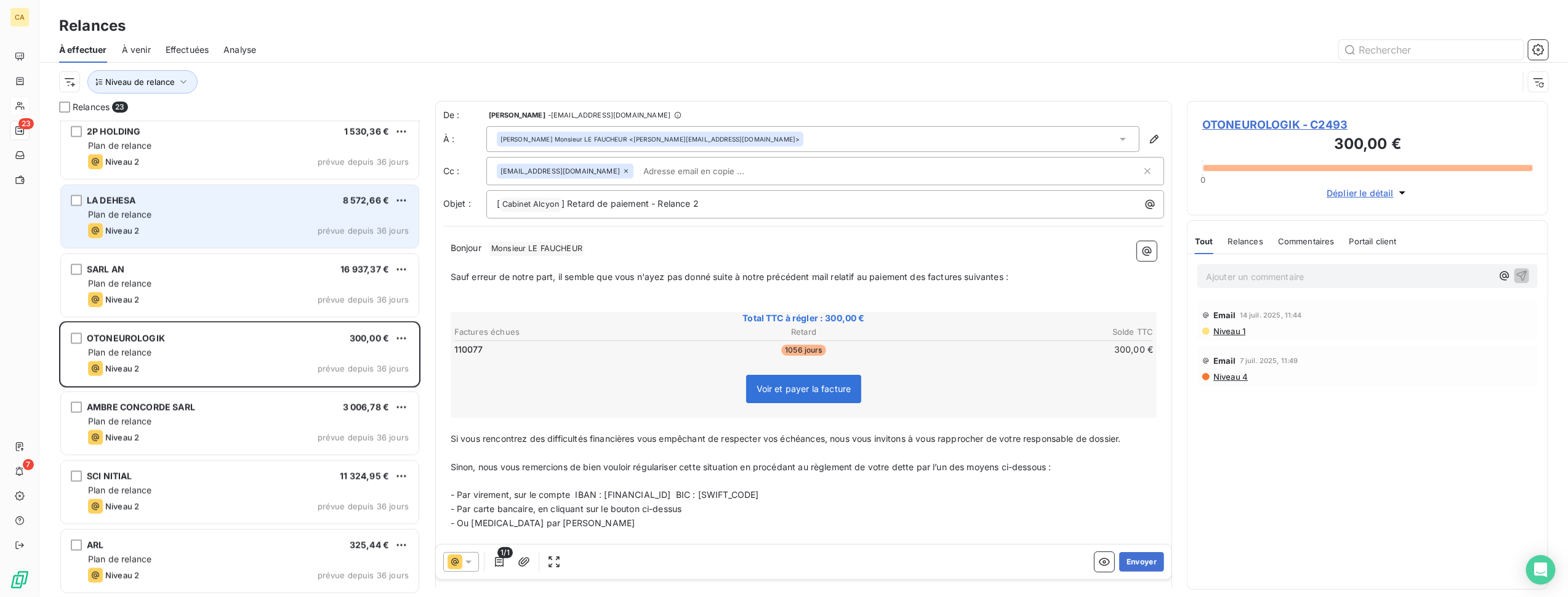
click at [232, 223] on div "Niveau 2 prévue depuis 36 jours" at bounding box center [249, 230] width 321 height 14
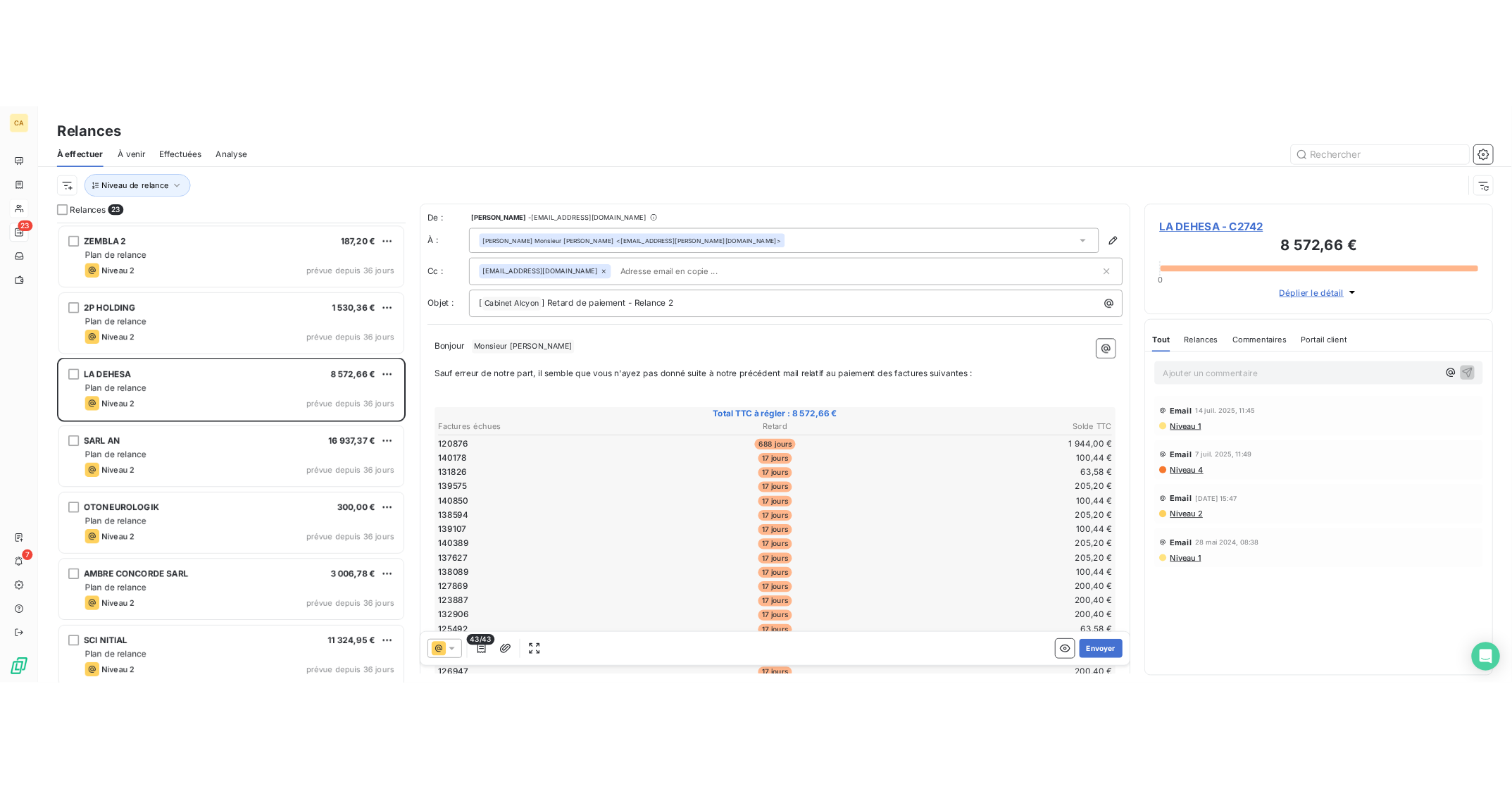
scroll to position [1271, 0]
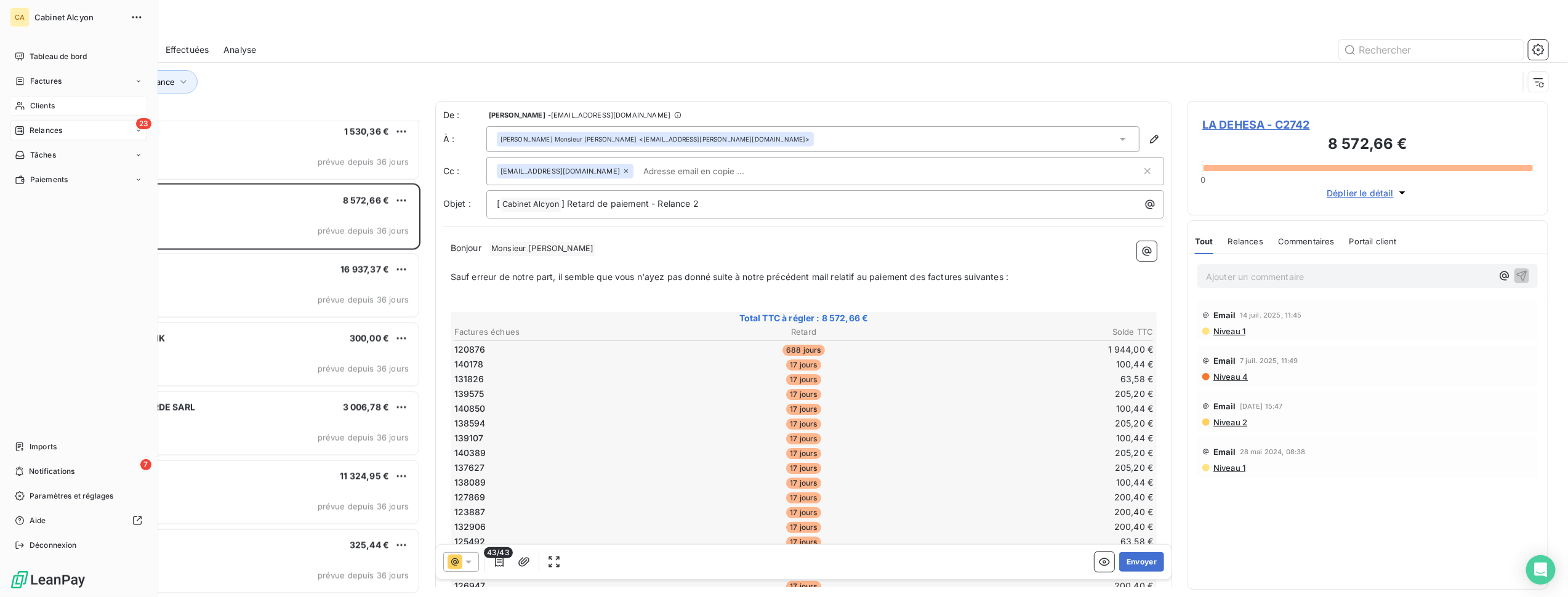
click at [37, 102] on span "Clients" at bounding box center [43, 106] width 24 height 11
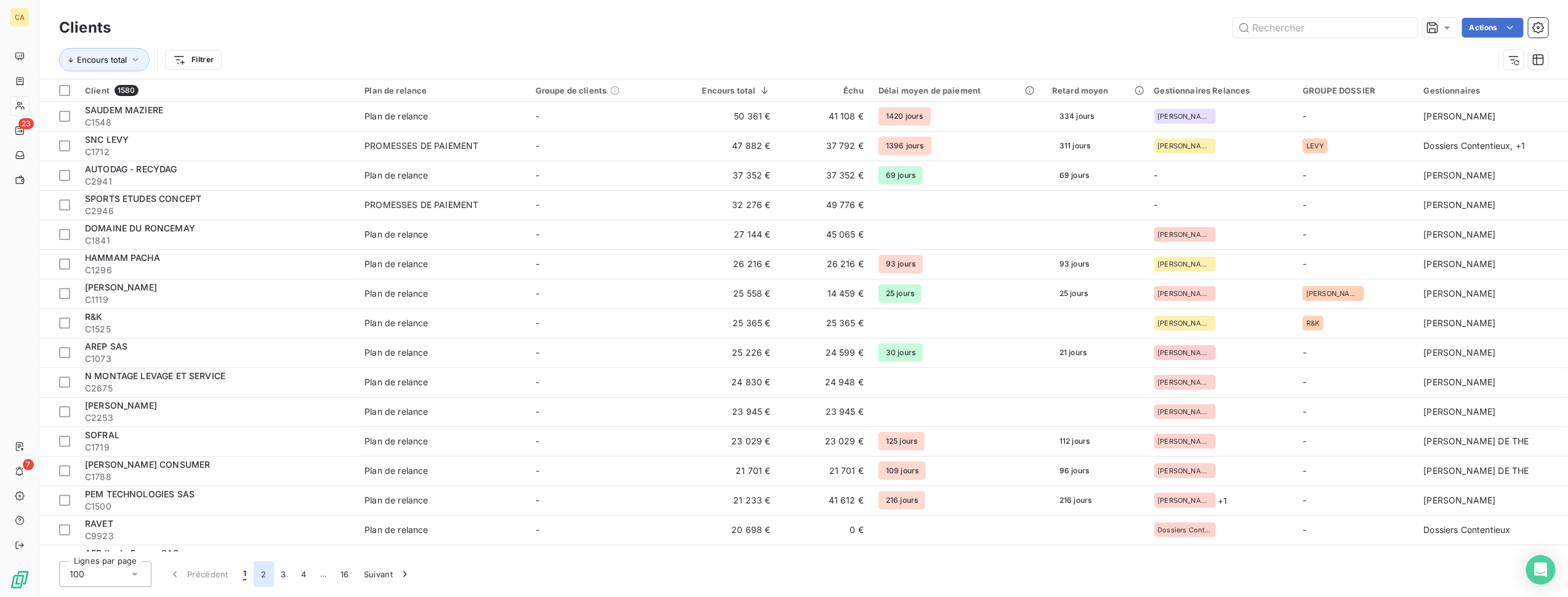
click at [261, 574] on button "2" at bounding box center [264, 574] width 20 height 26
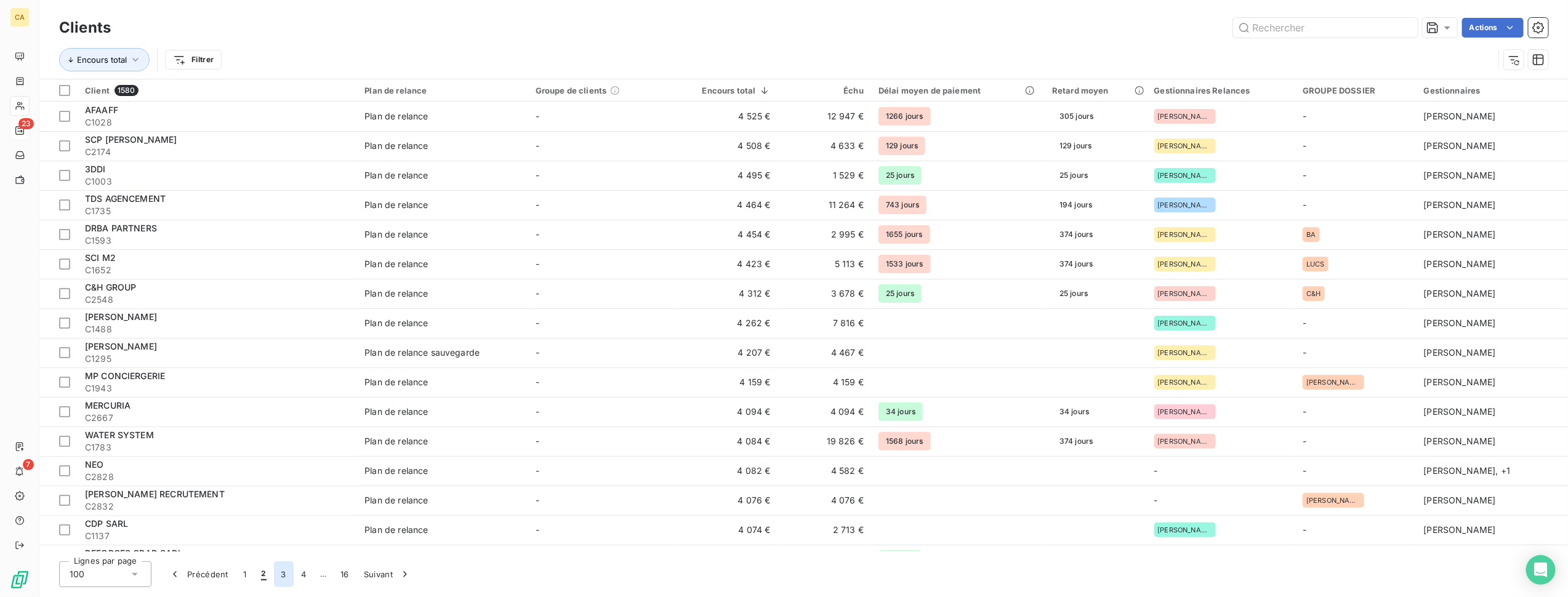
click at [282, 574] on button "3" at bounding box center [284, 574] width 20 height 26
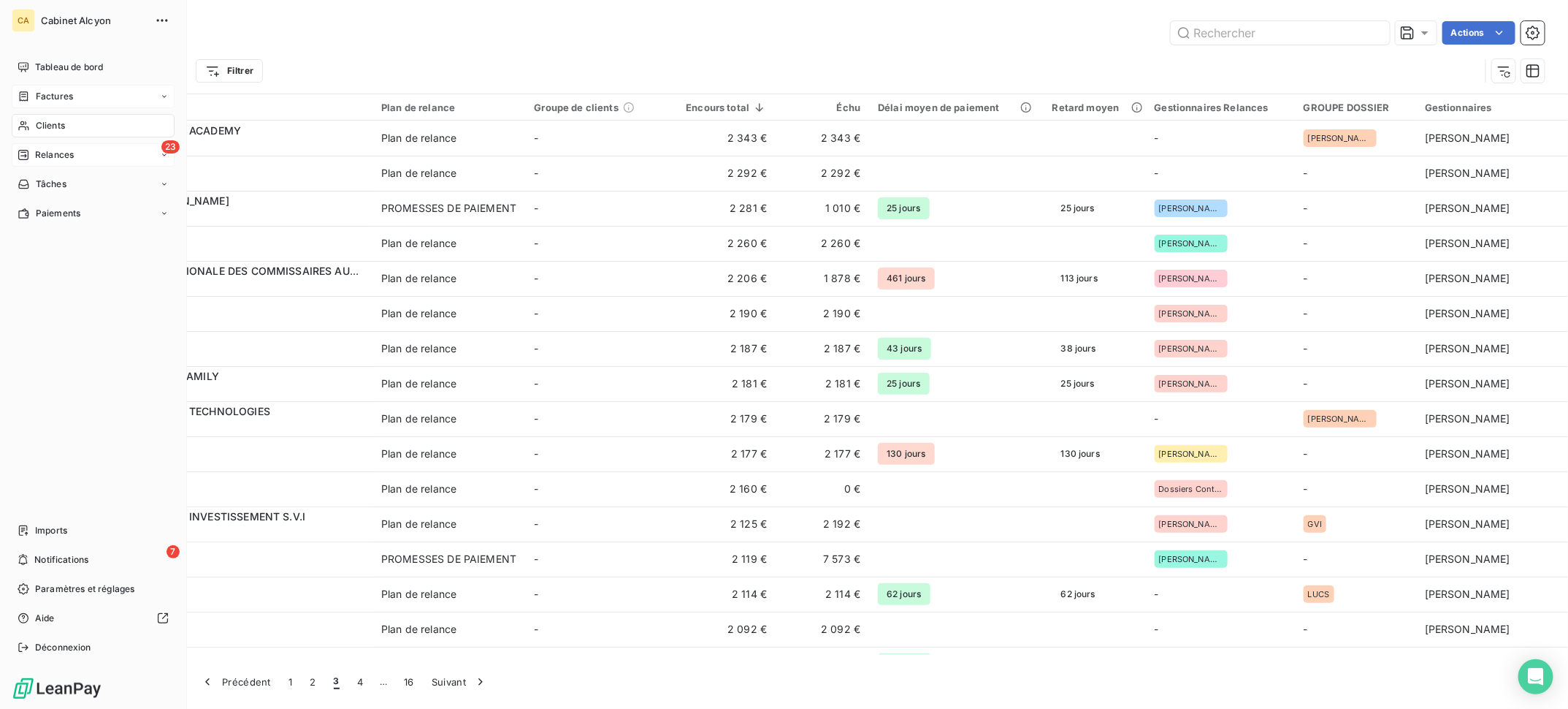
click at [69, 91] on span "Factures" at bounding box center [54, 97] width 37 height 14
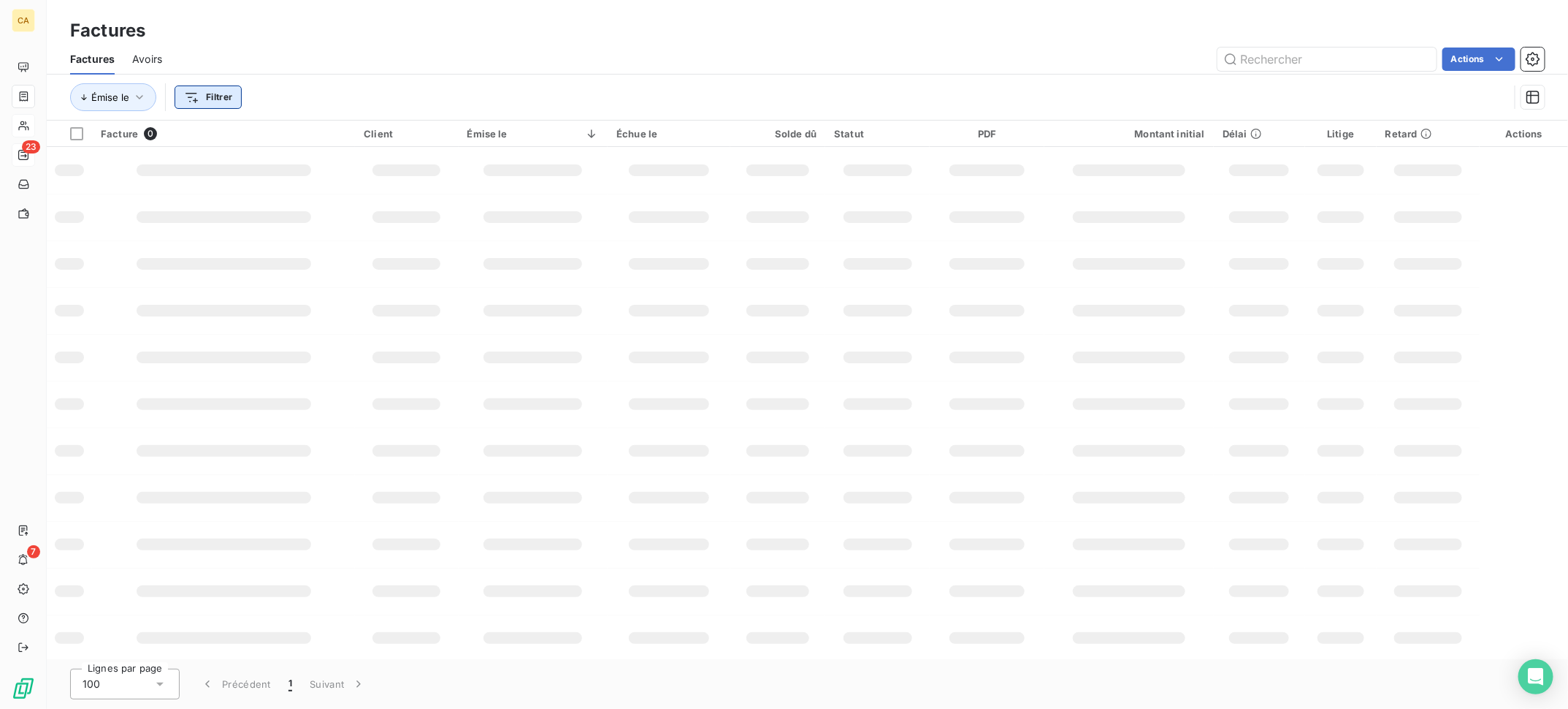
click at [208, 89] on html "CA 23 7 Factures Factures Avoirs Actions Émise le Filtrer Facture 0 Client Émis…" at bounding box center [784, 354] width 1568 height 709
click at [1532, 98] on html "CA 23 7 Factures Factures Avoirs Actions Émise le Filtrer Rechercher et sélecti…" at bounding box center [784, 354] width 1568 height 709
click at [1532, 98] on icon "button" at bounding box center [1533, 97] width 14 height 14
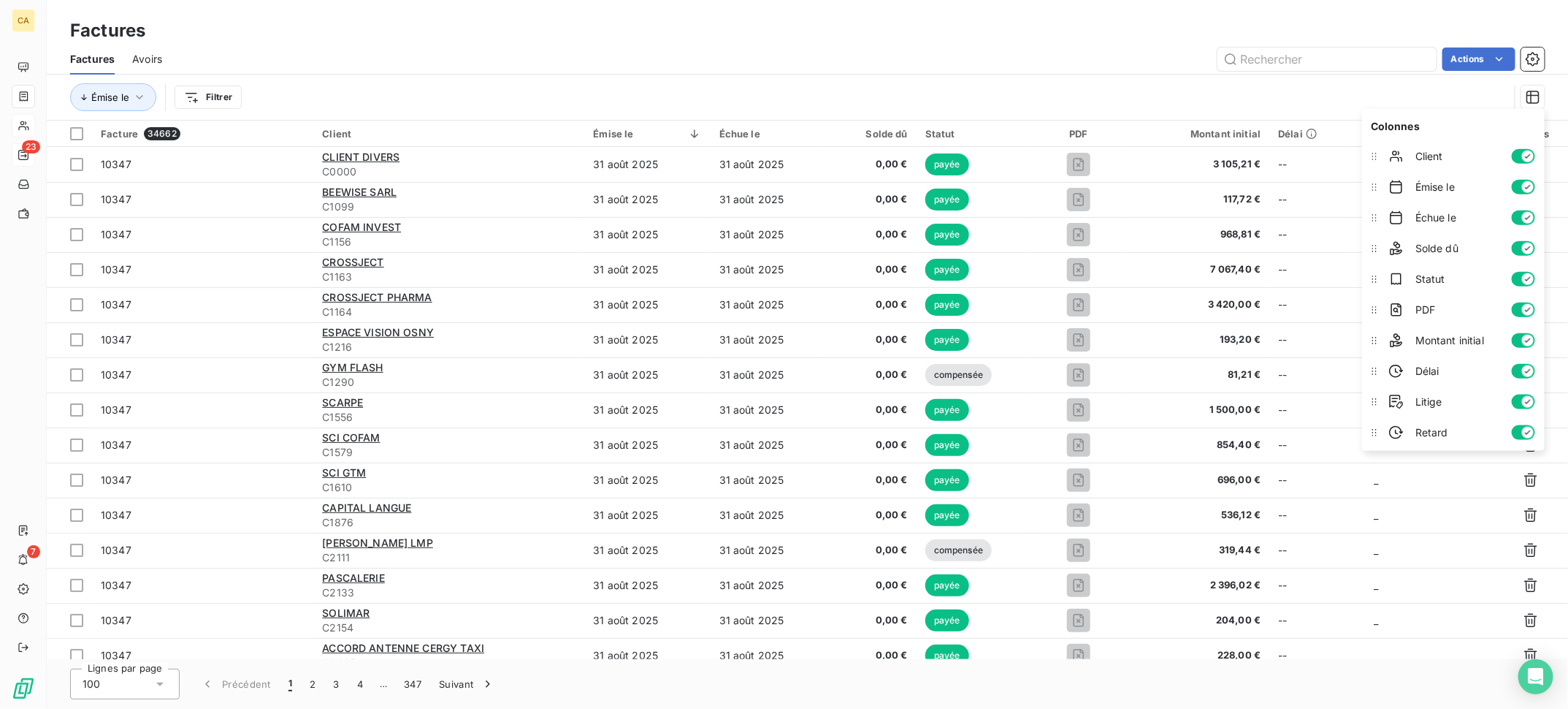
click at [1187, 87] on div "Émise le Filtrer" at bounding box center [790, 97] width 1439 height 28
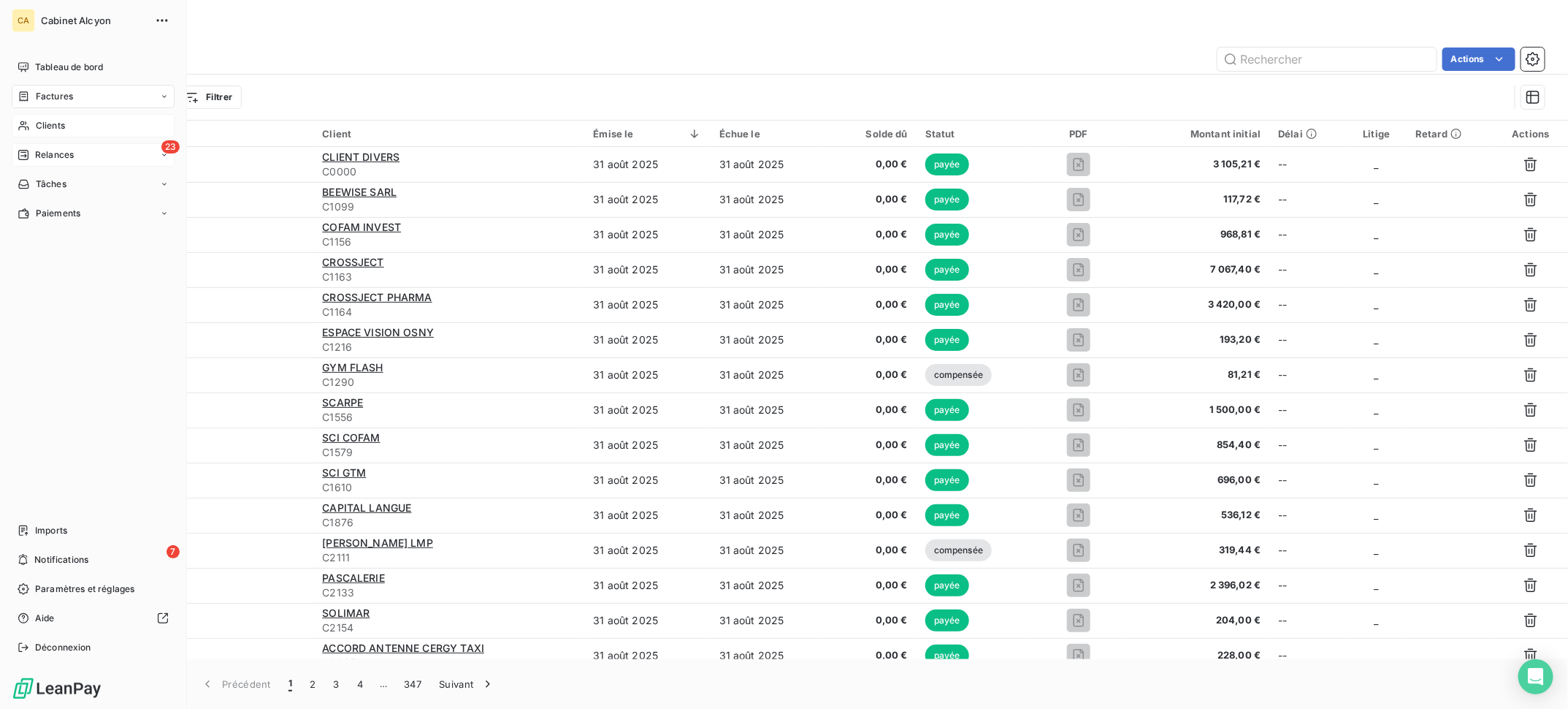
click at [56, 125] on span "Clients" at bounding box center [50, 125] width 29 height 14
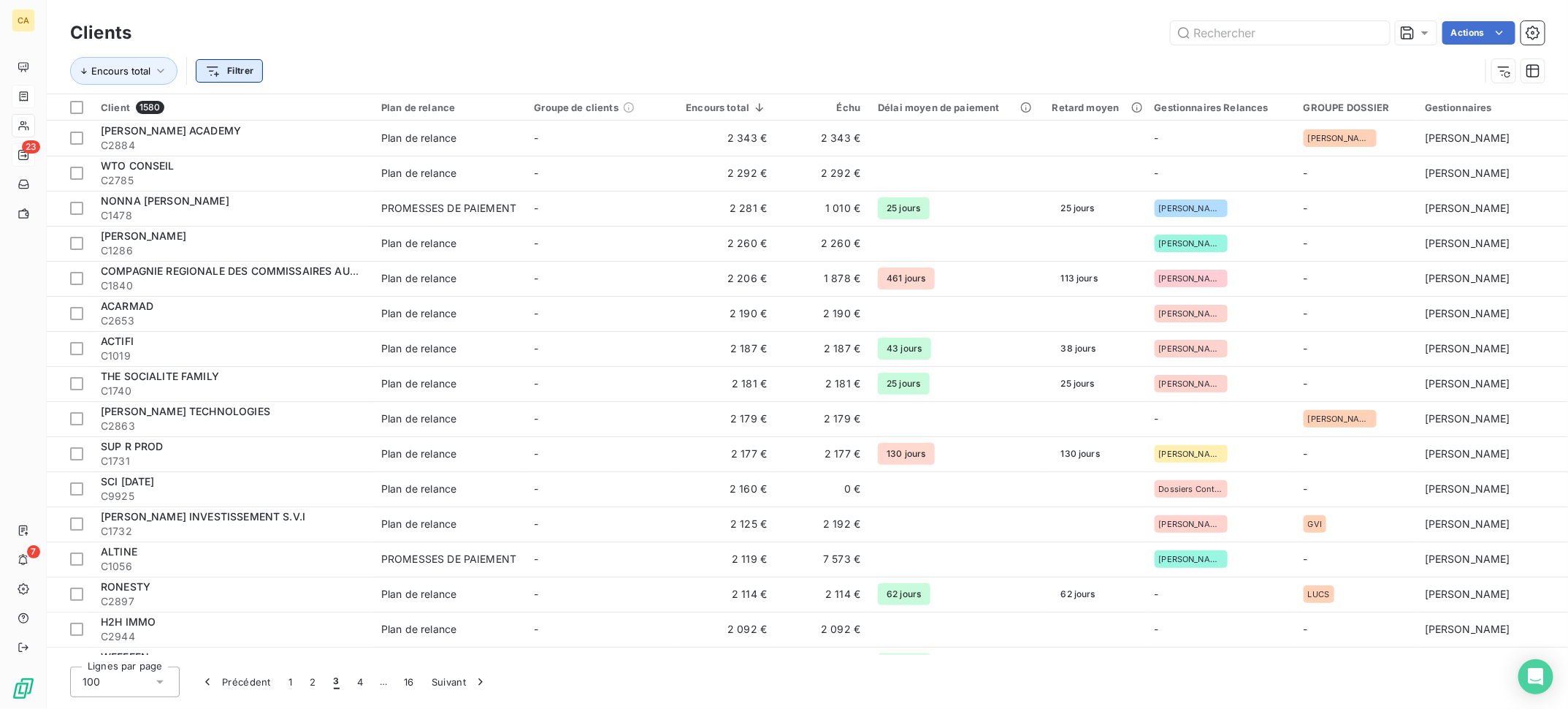
click at [212, 69] on html "CA 23 7 Clients Actions Encours total Filtrer Client 1580 Plan de relance Group…" at bounding box center [784, 354] width 1568 height 709
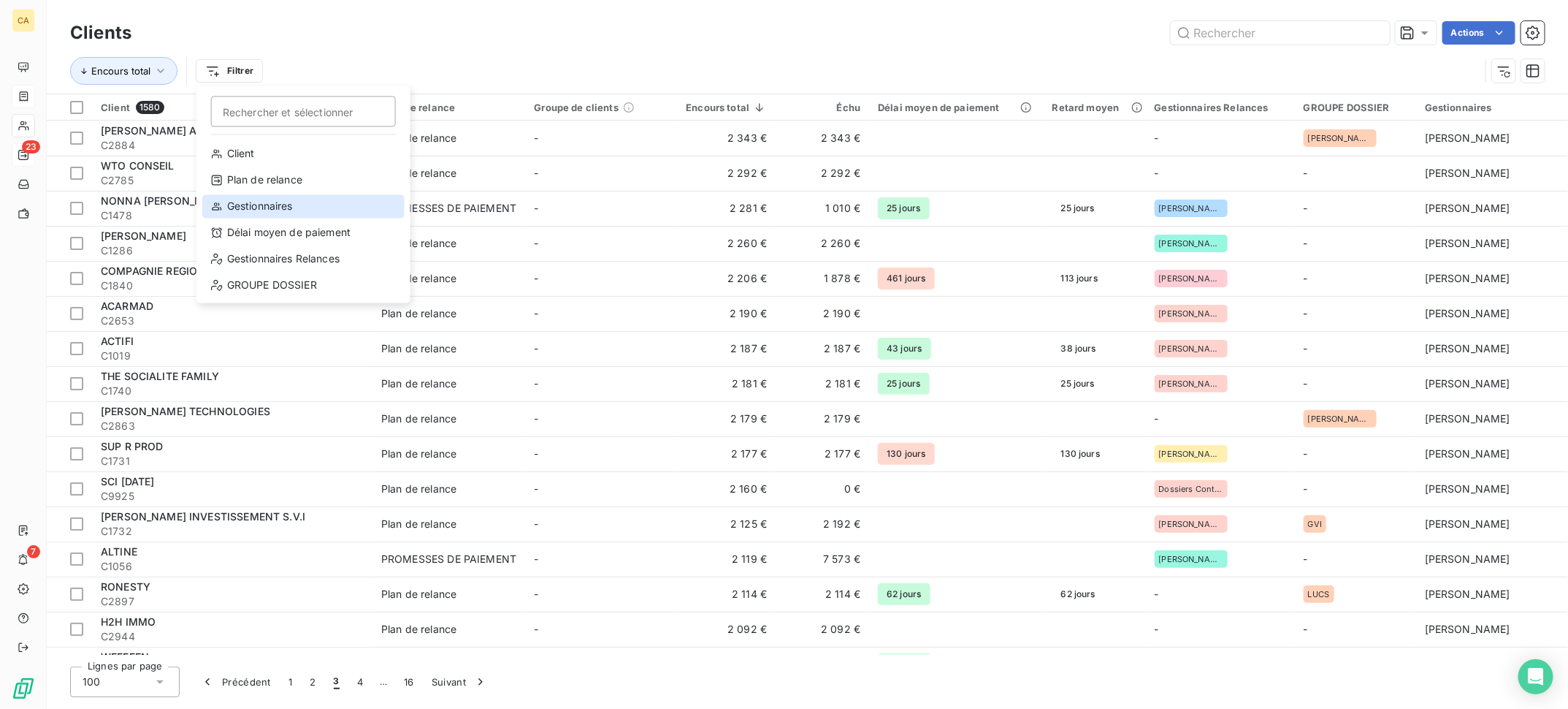
click at [246, 209] on div "Gestionnaires" at bounding box center [303, 207] width 202 height 23
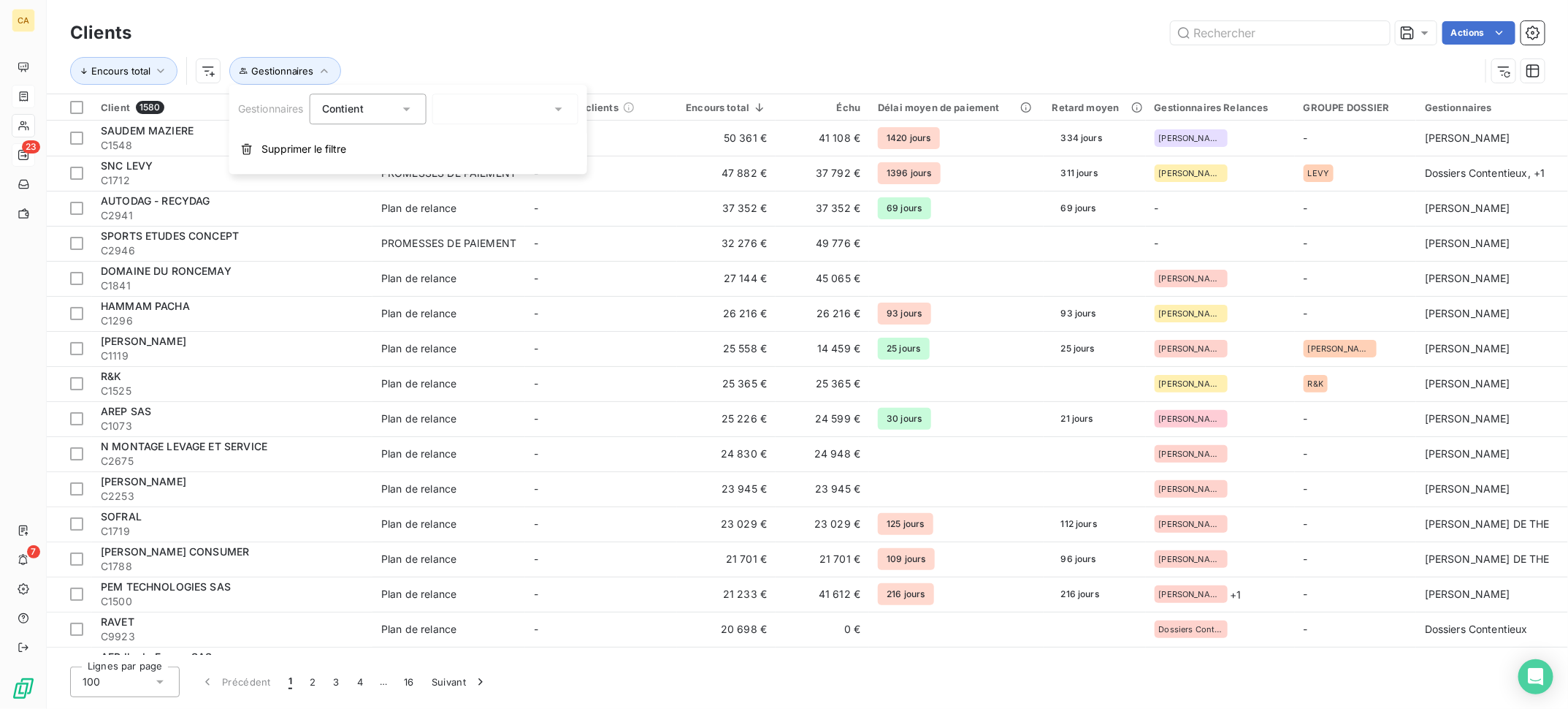
click at [546, 106] on div at bounding box center [506, 109] width 146 height 31
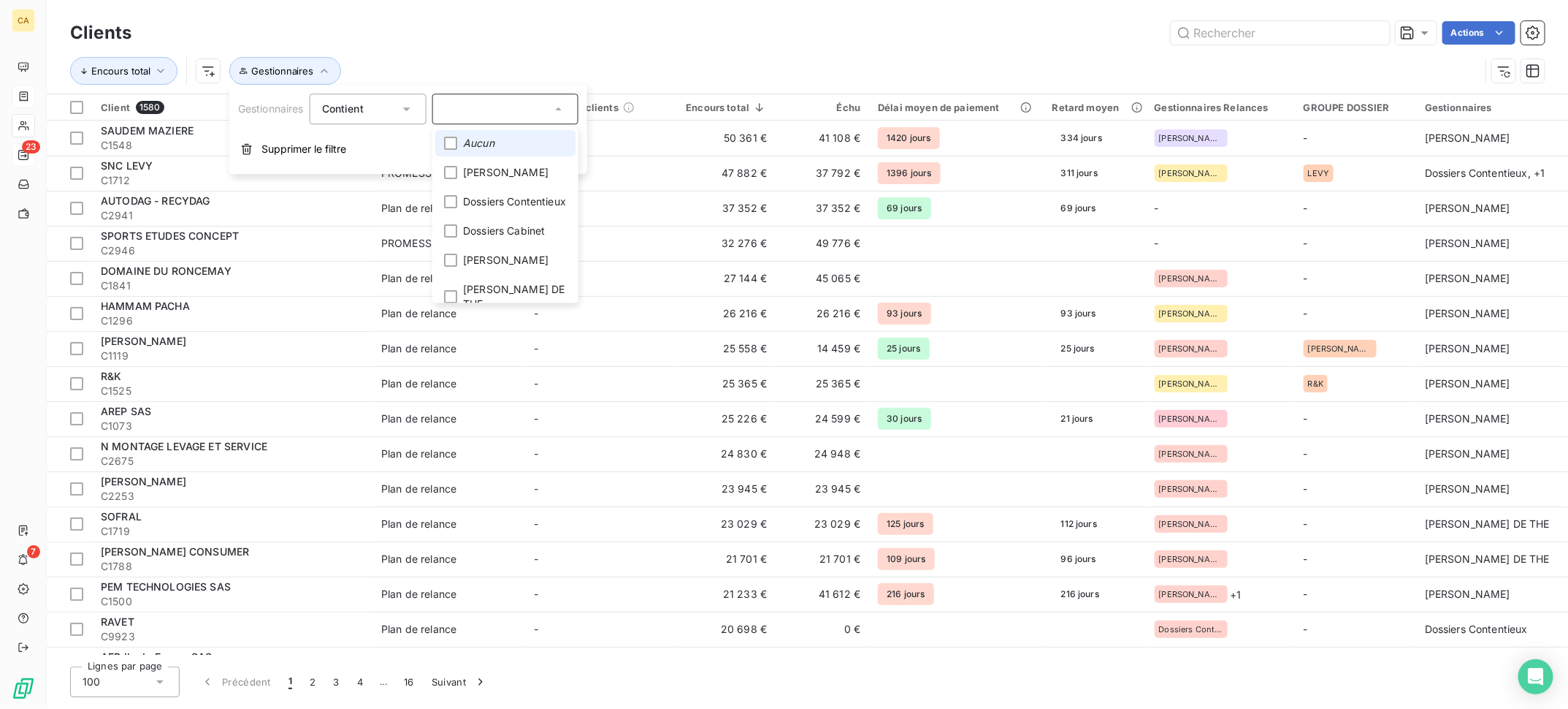
click at [460, 150] on li "Aucun" at bounding box center [506, 143] width 141 height 26
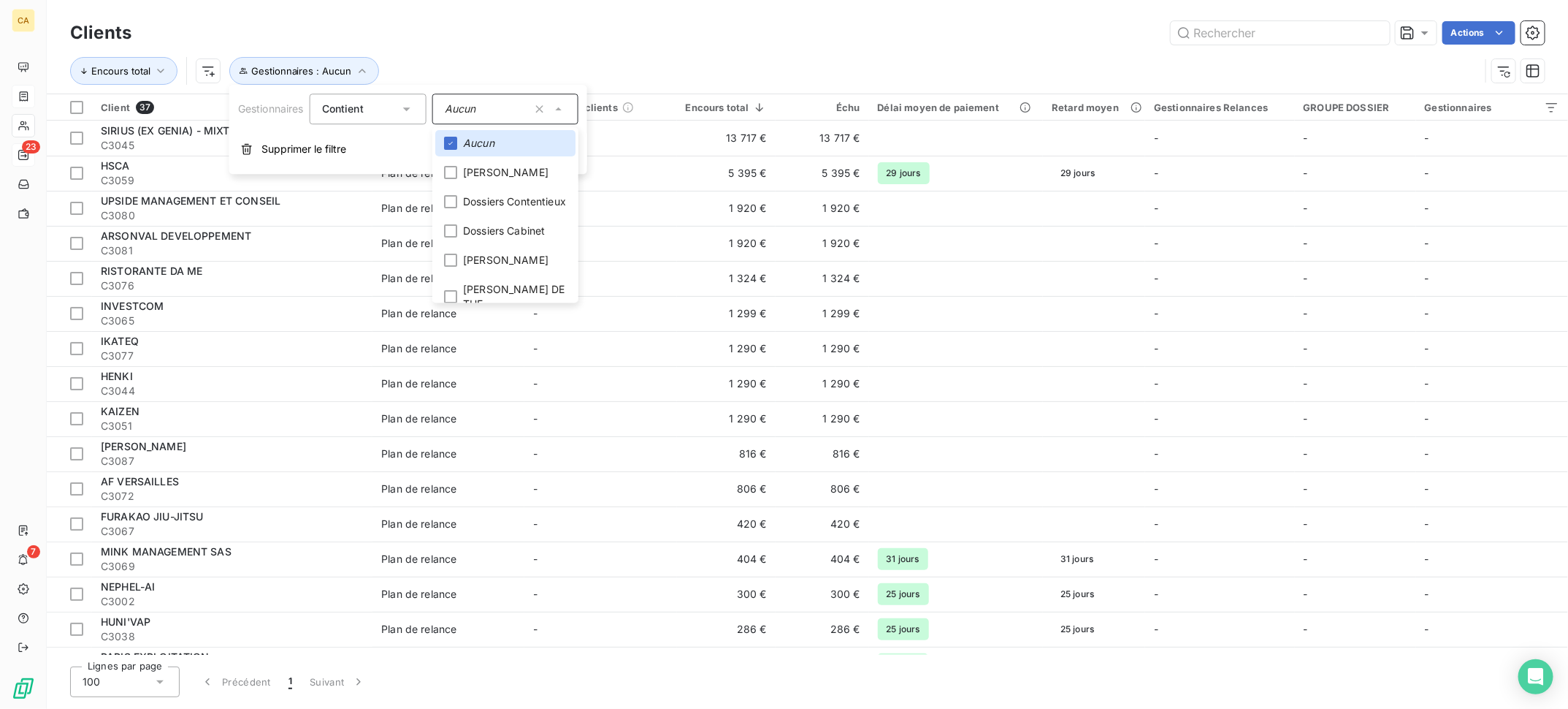
click at [1013, 41] on div "Actions" at bounding box center [847, 32] width 1396 height 23
